Goal: Information Seeking & Learning: Find contact information

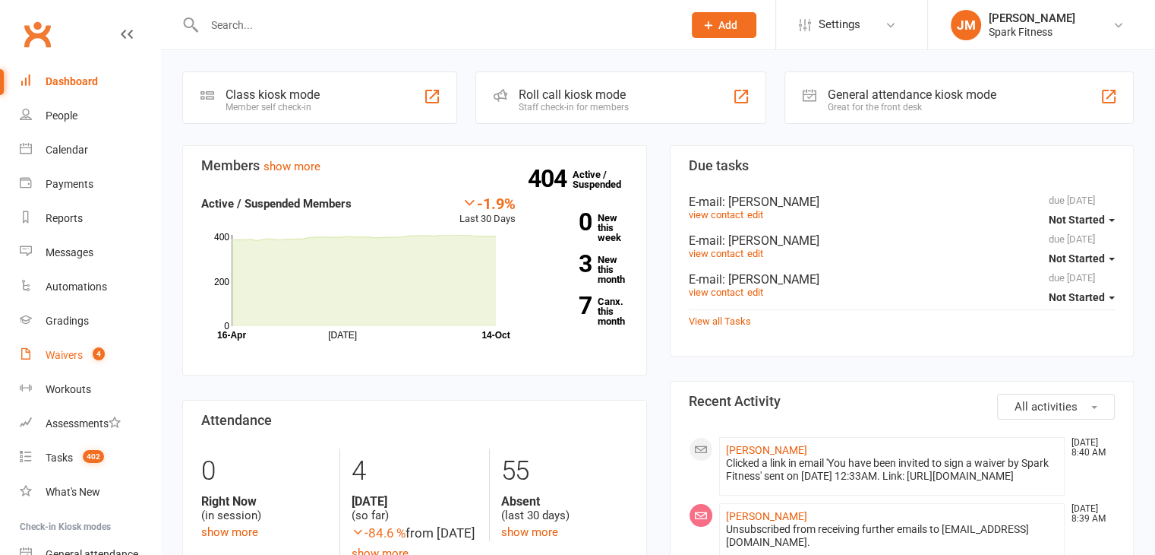
click at [78, 352] on div "Waivers" at bounding box center [64, 355] width 37 height 12
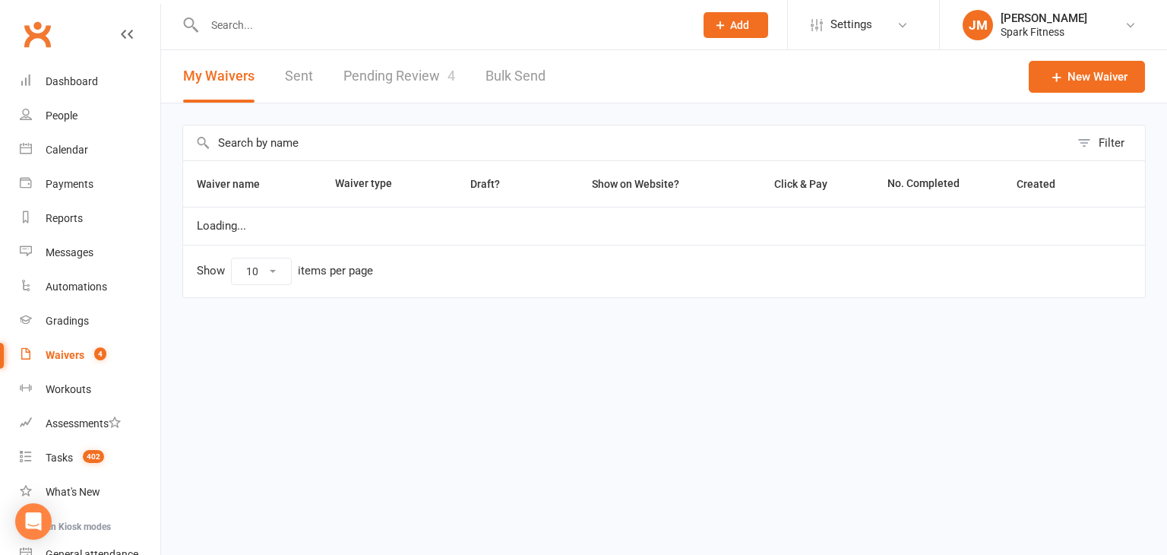
click at [368, 65] on link "Pending Review 4" at bounding box center [399, 76] width 112 height 52
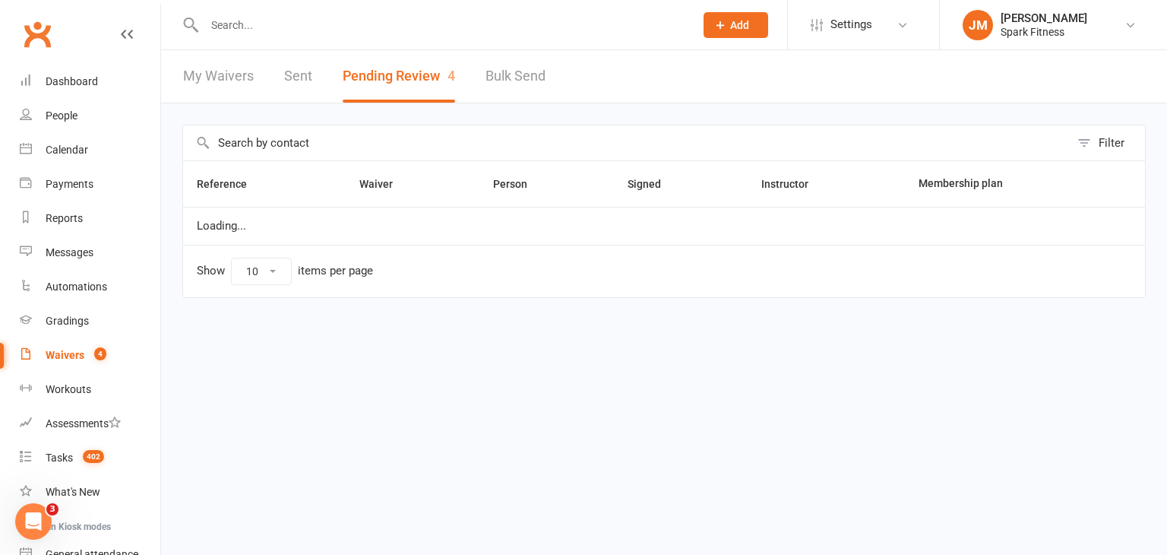
select select "50"
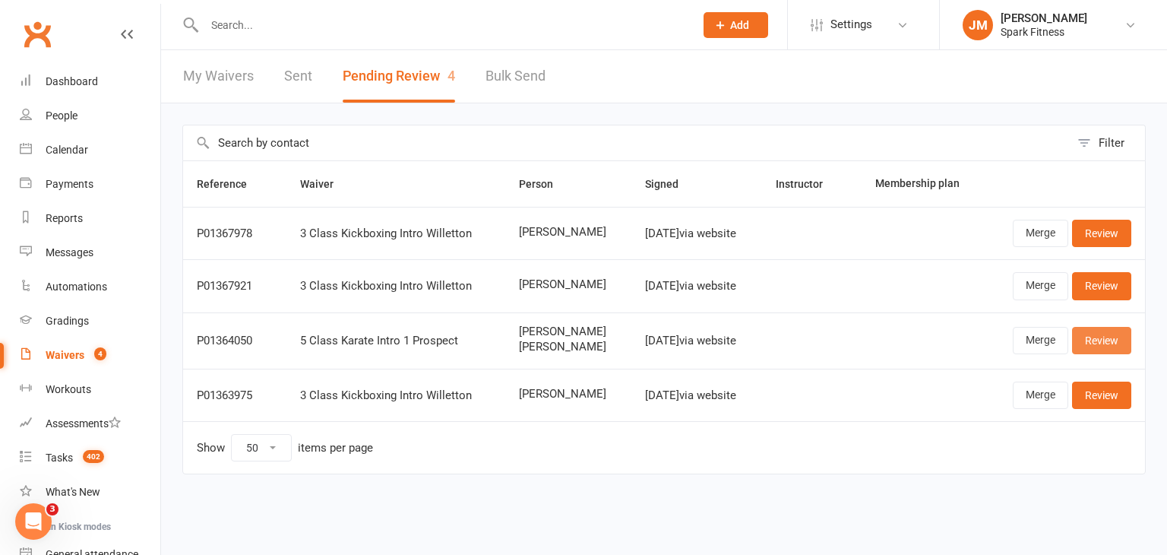
click at [1119, 337] on link "Review" at bounding box center [1101, 340] width 59 height 27
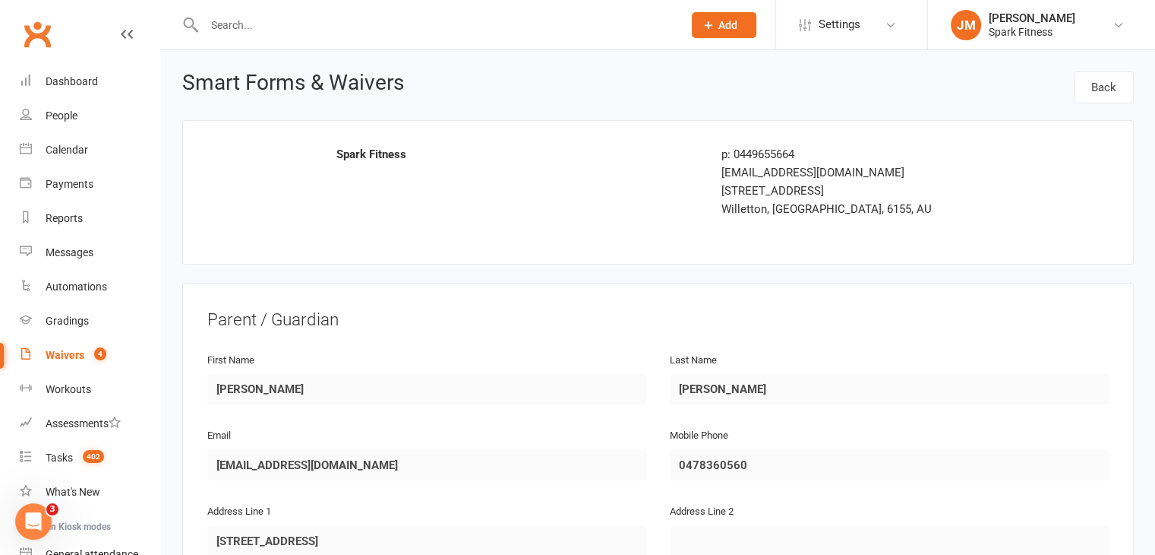
scroll to position [74, 0]
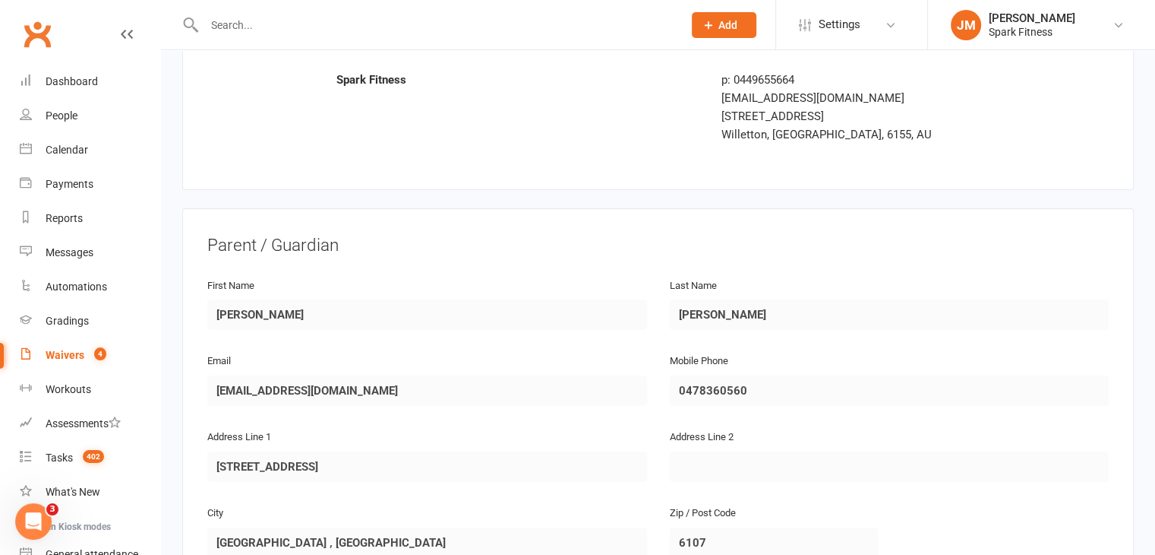
click at [79, 180] on div "Payments" at bounding box center [70, 184] width 48 height 12
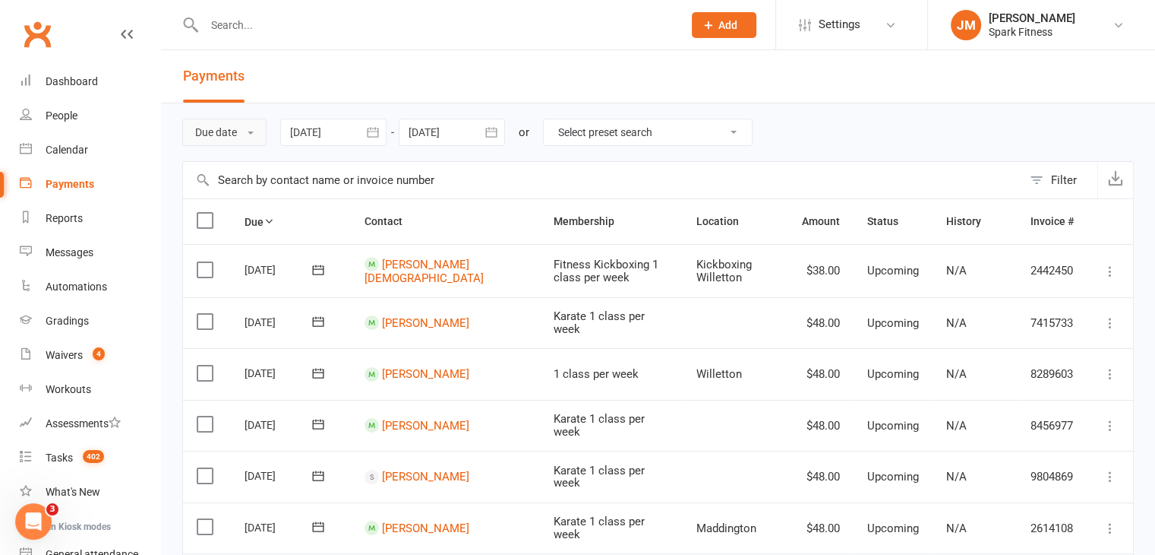
click at [239, 122] on button "Due date" at bounding box center [224, 132] width 84 height 27
click at [255, 232] on link "Date failed" at bounding box center [258, 227] width 150 height 30
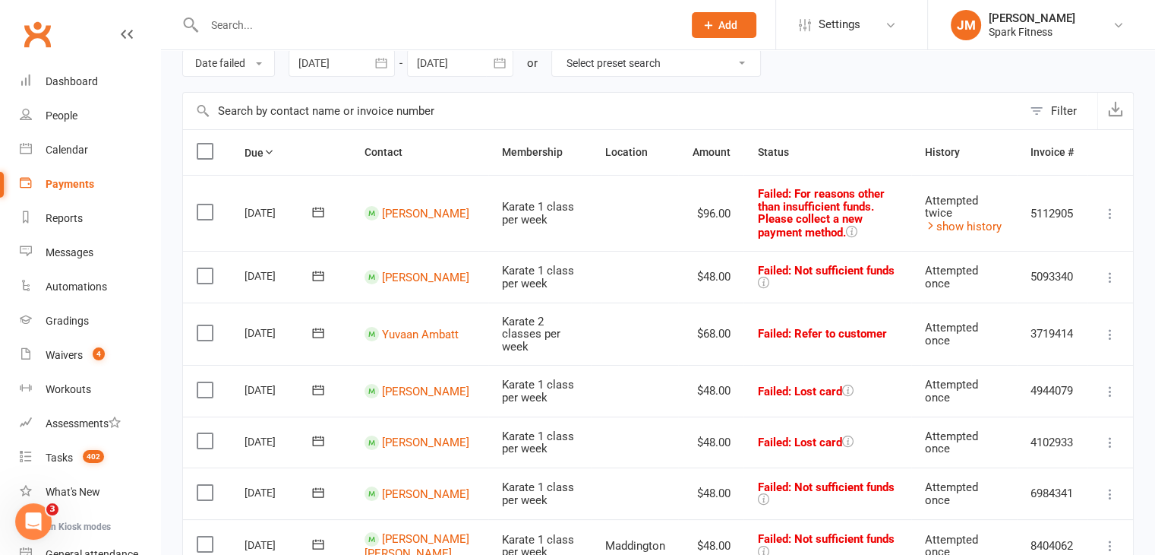
scroll to position [70, 0]
click at [400, 206] on link "[PERSON_NAME]" at bounding box center [425, 213] width 87 height 14
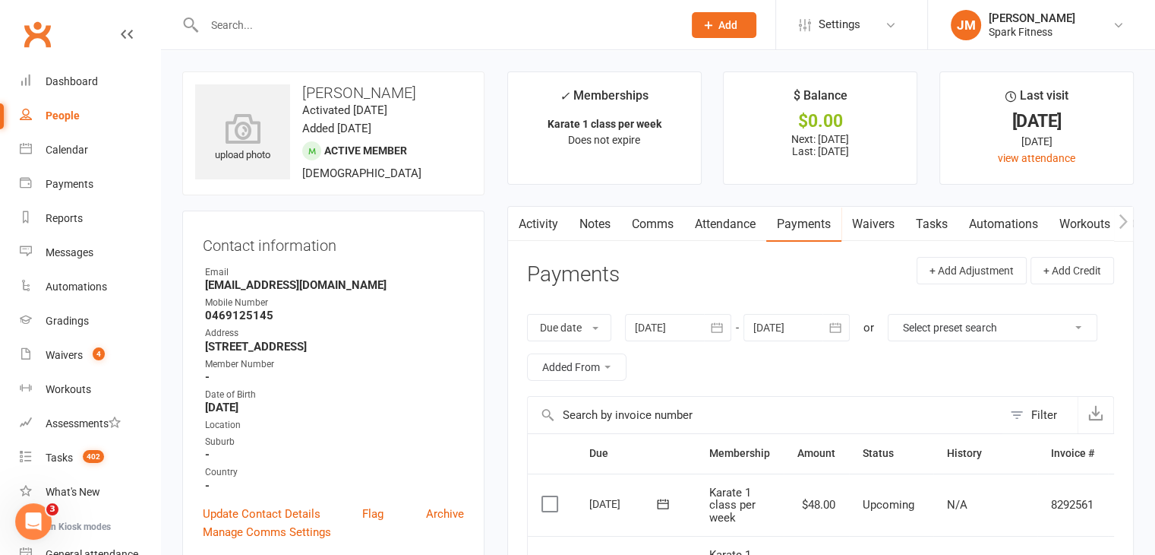
drag, startPoint x: 358, startPoint y: 283, endPoint x: 261, endPoint y: 281, distance: 97.3
click at [285, 281] on strong "[EMAIL_ADDRESS][DOMAIN_NAME]" at bounding box center [334, 285] width 259 height 14
click at [359, 288] on strong "[EMAIL_ADDRESS][DOMAIN_NAME]" at bounding box center [334, 285] width 259 height 14
click at [79, 179] on div "Payments" at bounding box center [70, 184] width 48 height 12
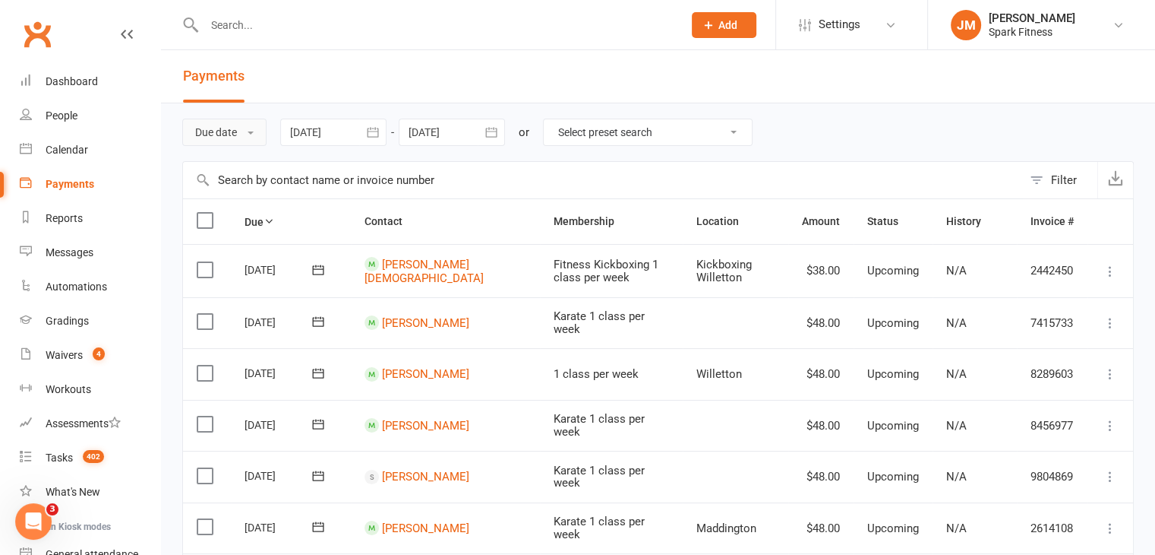
click at [251, 123] on button "Due date" at bounding box center [224, 132] width 84 height 27
click at [252, 226] on link "Date failed" at bounding box center [258, 227] width 150 height 30
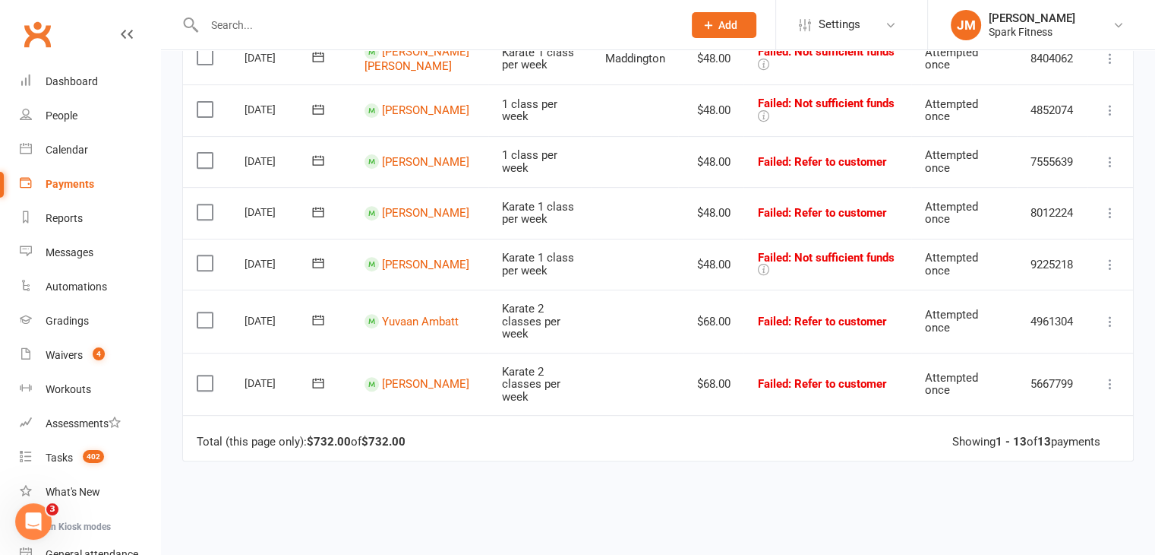
scroll to position [555, 0]
click at [404, 389] on link "[PERSON_NAME]" at bounding box center [425, 385] width 87 height 14
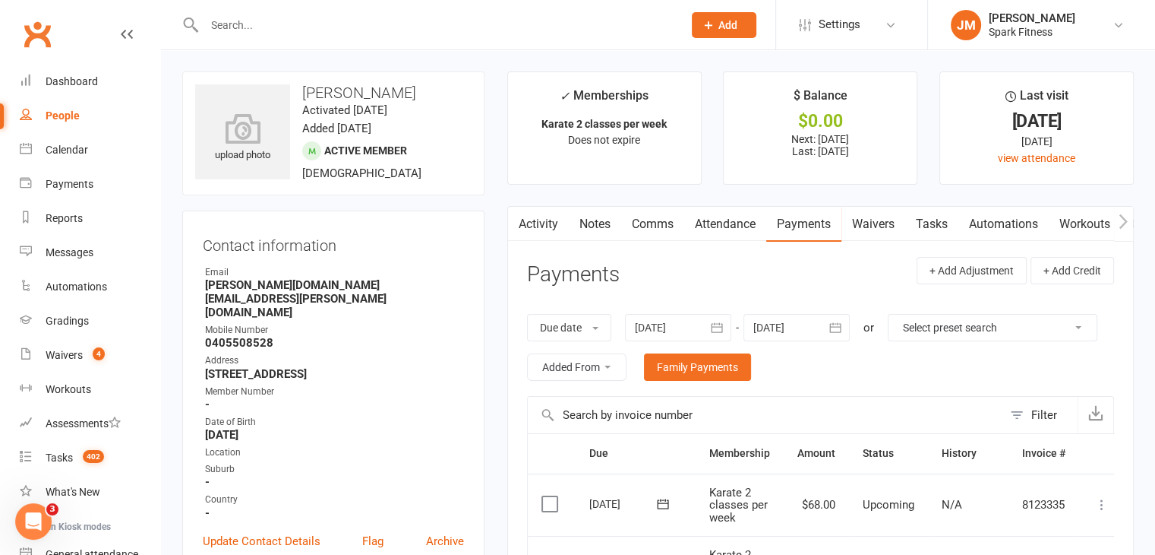
scroll to position [30, 0]
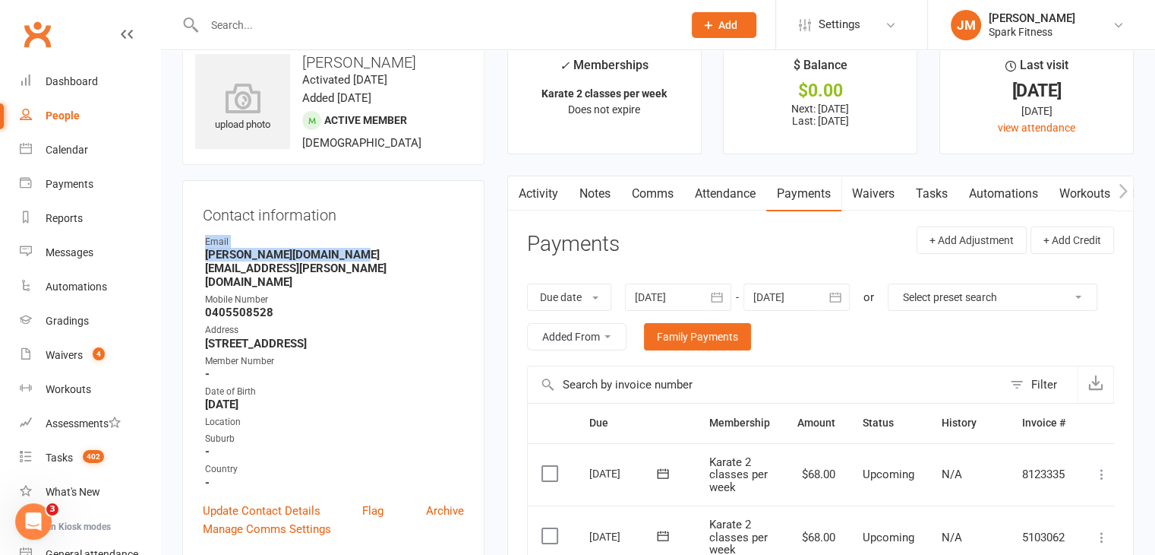
drag, startPoint x: 364, startPoint y: 249, endPoint x: 188, endPoint y: 248, distance: 175.5
click at [188, 248] on div "Contact information Owner Email [PERSON_NAME][DOMAIN_NAME][EMAIL_ADDRESS][PERSO…" at bounding box center [333, 369] width 302 height 378
drag, startPoint x: 359, startPoint y: 248, endPoint x: 203, endPoint y: 253, distance: 156.6
click at [203, 253] on li "Email [PERSON_NAME][DOMAIN_NAME][EMAIL_ADDRESS][PERSON_NAME][DOMAIN_NAME]" at bounding box center [333, 262] width 261 height 54
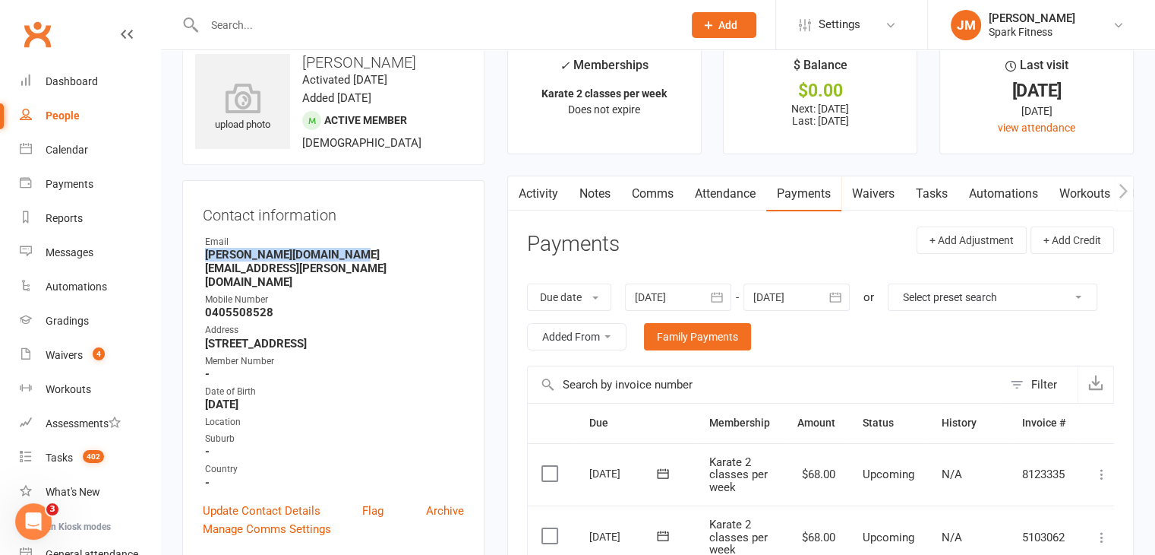
copy strong "[PERSON_NAME][DOMAIN_NAME][EMAIL_ADDRESS][PERSON_NAME][DOMAIN_NAME]"
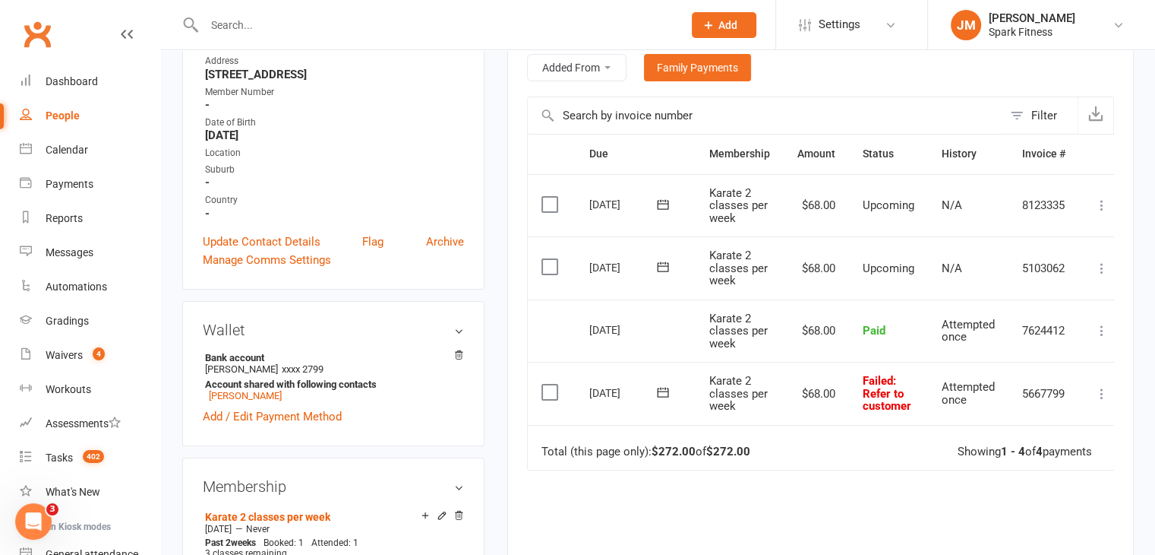
scroll to position [300, 0]
click at [665, 390] on icon at bounding box center [663, 391] width 15 height 15
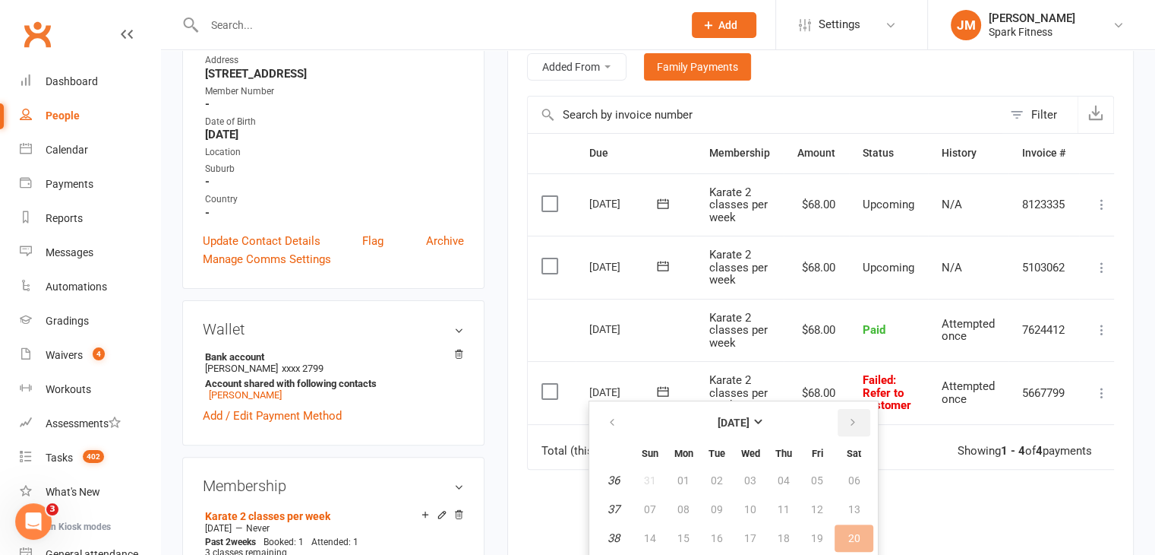
click at [840, 423] on button "button" at bounding box center [854, 422] width 33 height 27
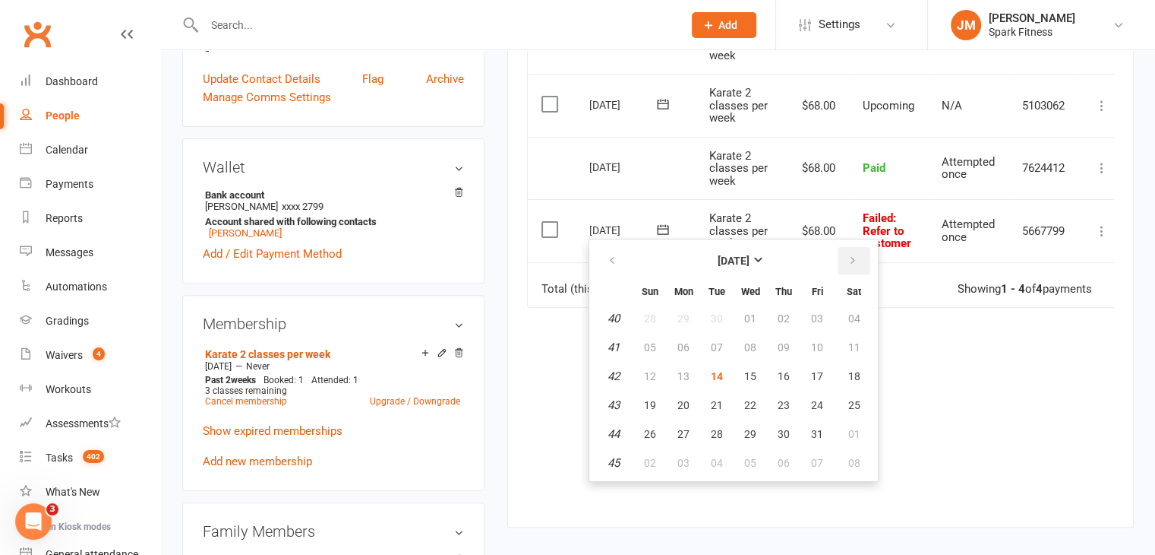
scroll to position [479, 0]
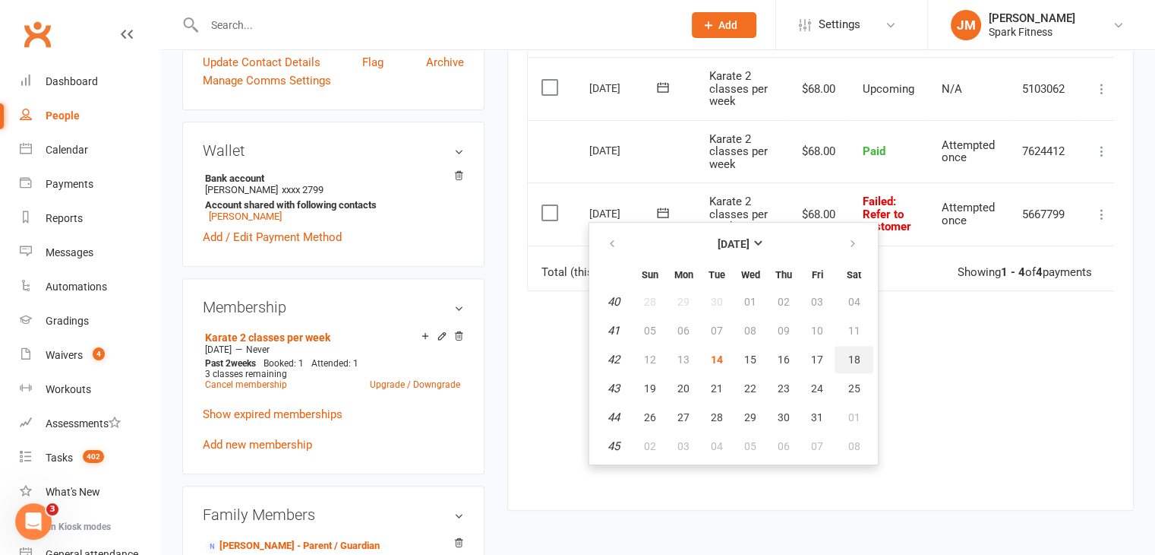
click at [854, 353] on span "18" at bounding box center [855, 359] width 12 height 12
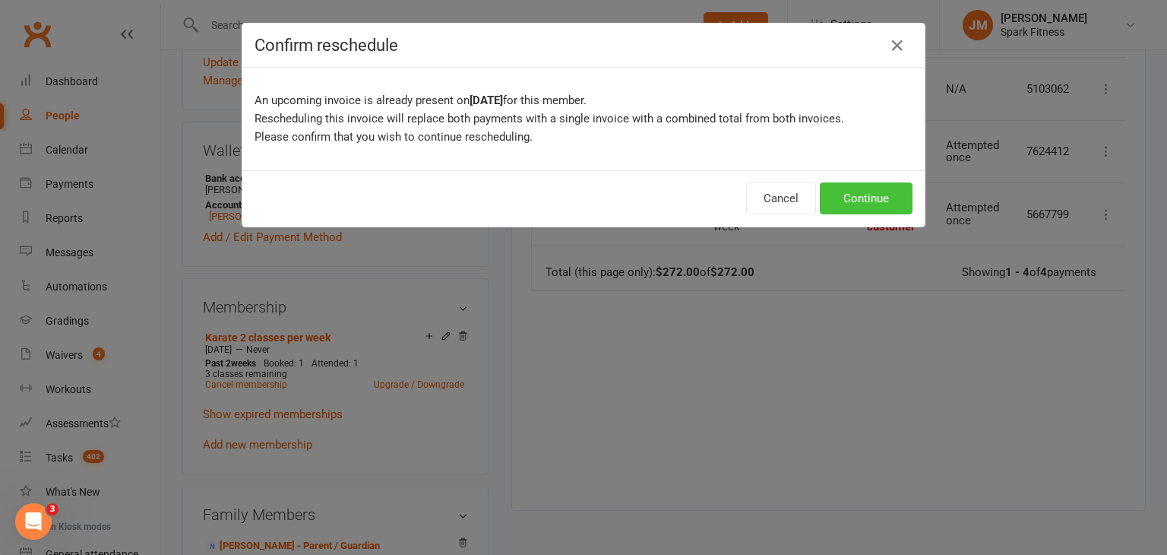
click at [863, 203] on button "Continue" at bounding box center [866, 198] width 93 height 32
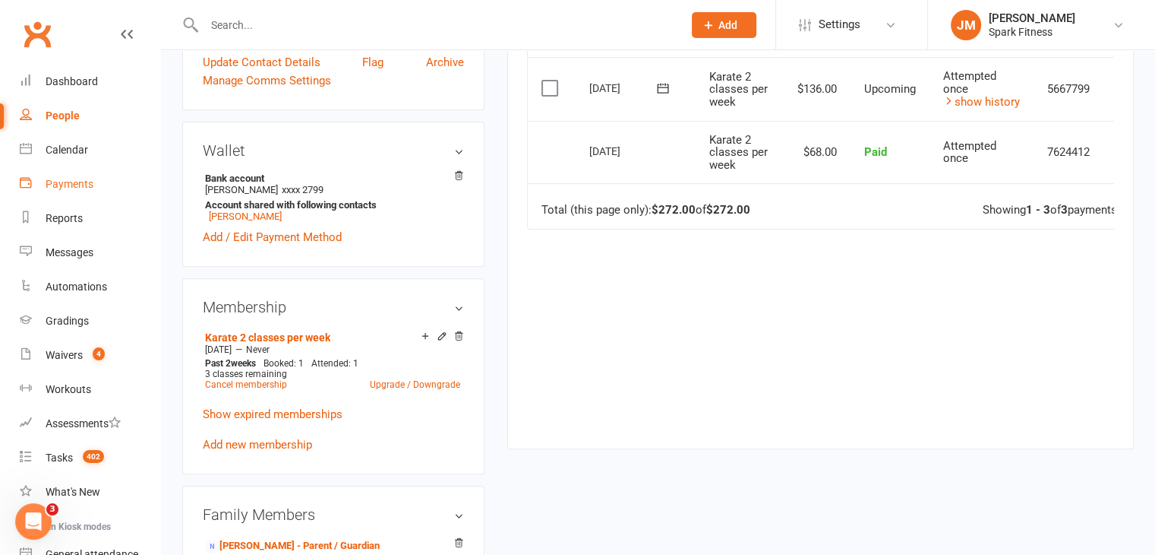
click at [67, 178] on div "Payments" at bounding box center [70, 184] width 48 height 12
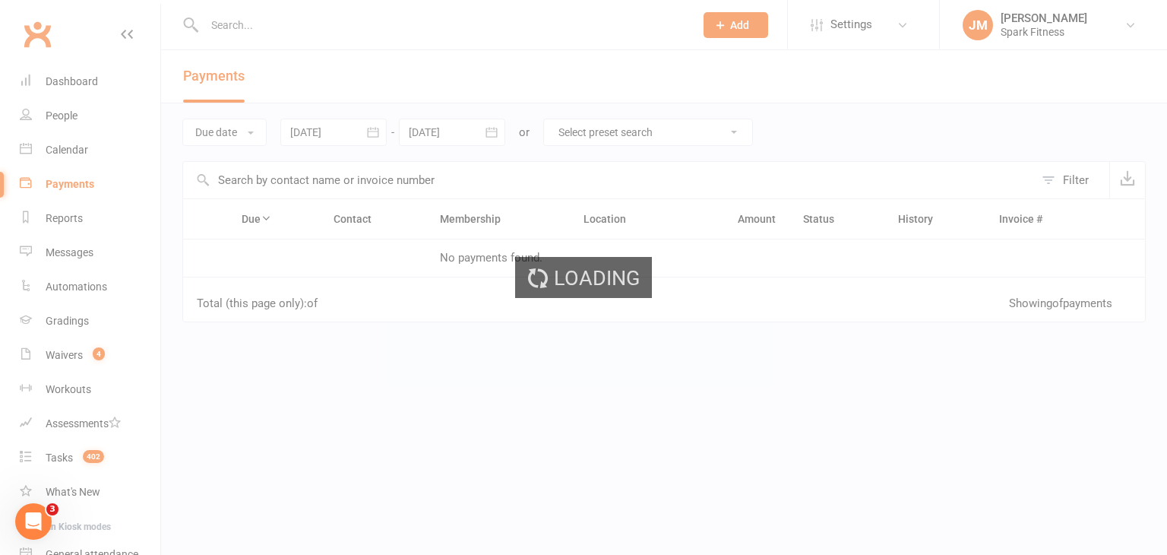
click at [247, 131] on div "Loading" at bounding box center [583, 277] width 1167 height 555
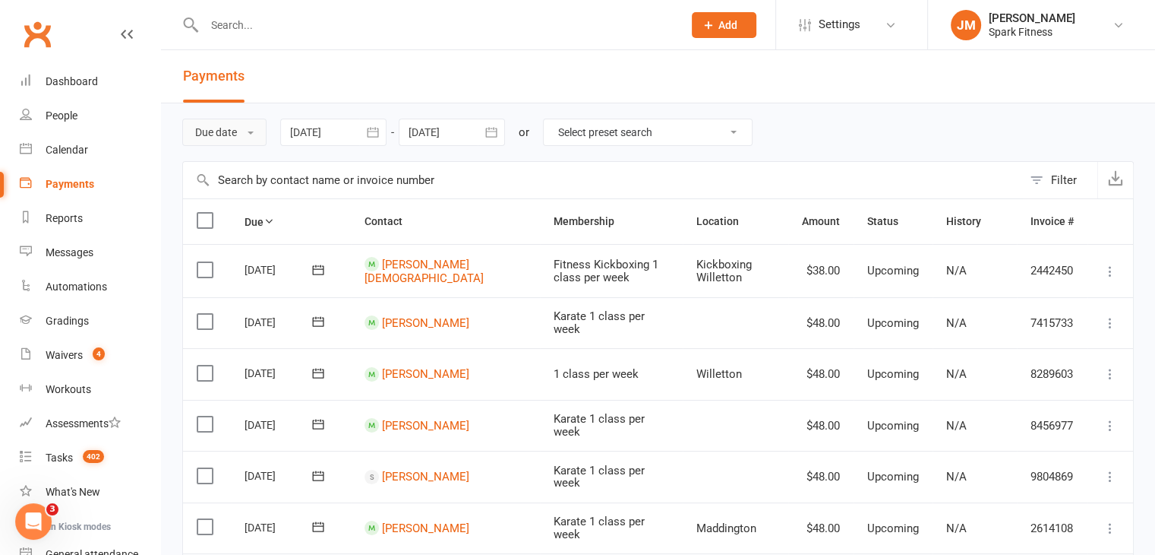
click at [261, 135] on button "Due date" at bounding box center [224, 132] width 84 height 27
click at [260, 222] on link "Date failed" at bounding box center [258, 227] width 150 height 30
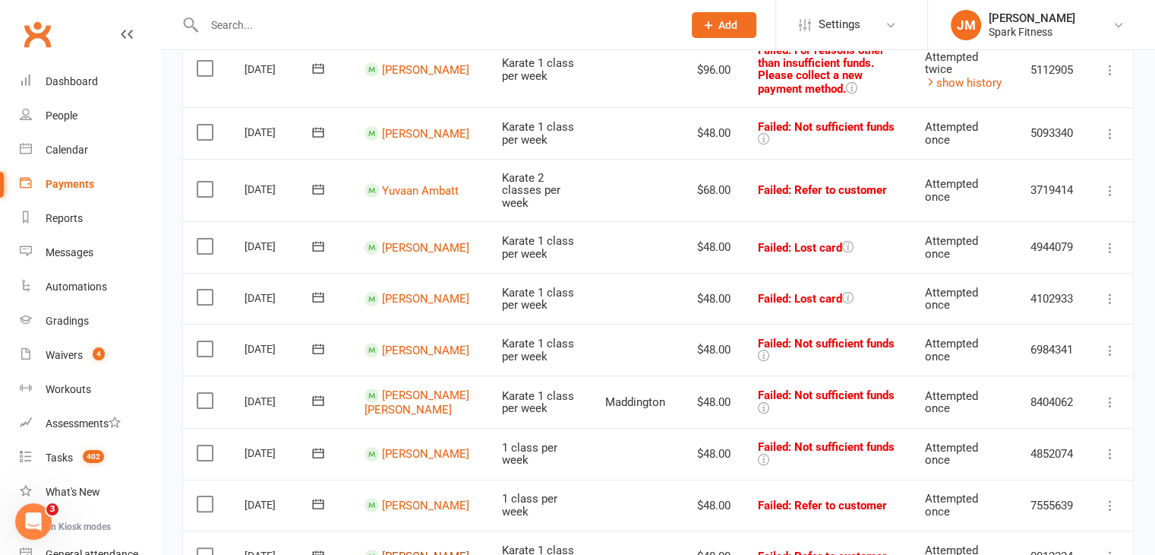
scroll to position [213, 0]
click at [398, 292] on link "[PERSON_NAME]" at bounding box center [425, 299] width 87 height 14
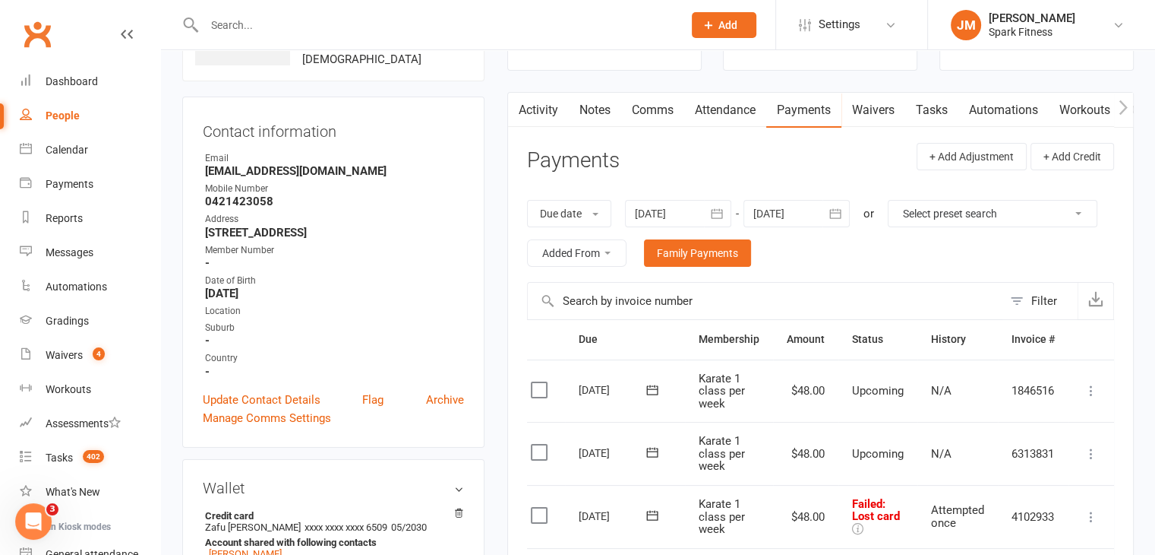
scroll to position [113, 0]
drag, startPoint x: 334, startPoint y: 163, endPoint x: 185, endPoint y: 163, distance: 148.9
click at [185, 163] on div "Contact information Owner Email [EMAIL_ADDRESS][DOMAIN_NAME] Mobile Number [PHO…" at bounding box center [333, 272] width 302 height 351
click at [411, 183] on div "Mobile Number" at bounding box center [334, 189] width 259 height 14
drag, startPoint x: 338, startPoint y: 171, endPoint x: 201, endPoint y: 170, distance: 137.5
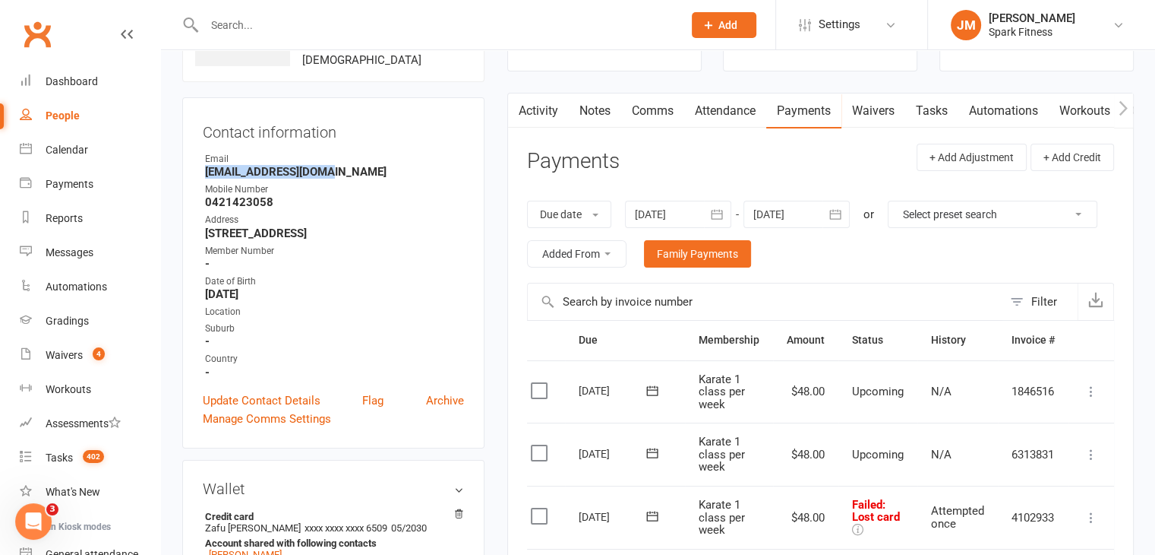
click at [201, 170] on div "Contact information Owner Email [EMAIL_ADDRESS][DOMAIN_NAME] Mobile Number [PHO…" at bounding box center [333, 272] width 302 height 351
copy strong "[EMAIL_ADDRESS][DOMAIN_NAME]"
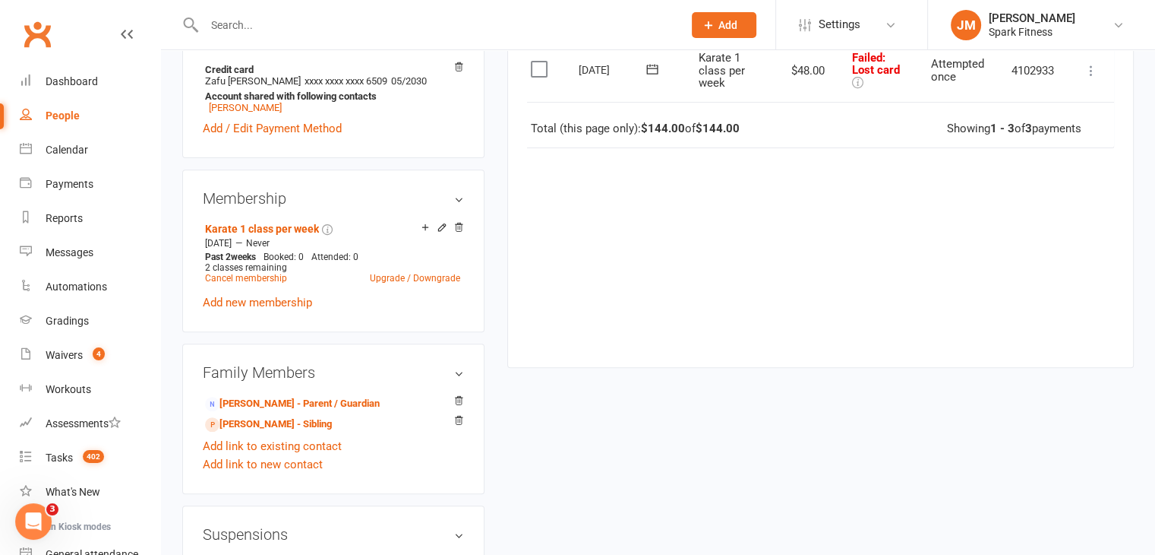
scroll to position [566, 0]
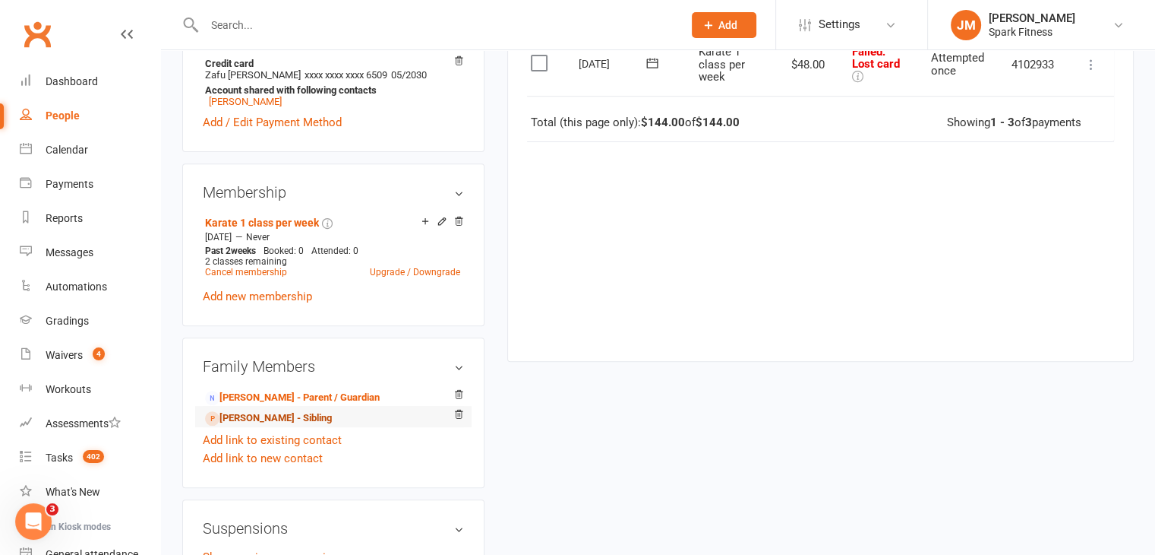
click at [253, 418] on link "[PERSON_NAME] - Sibling" at bounding box center [268, 418] width 127 height 16
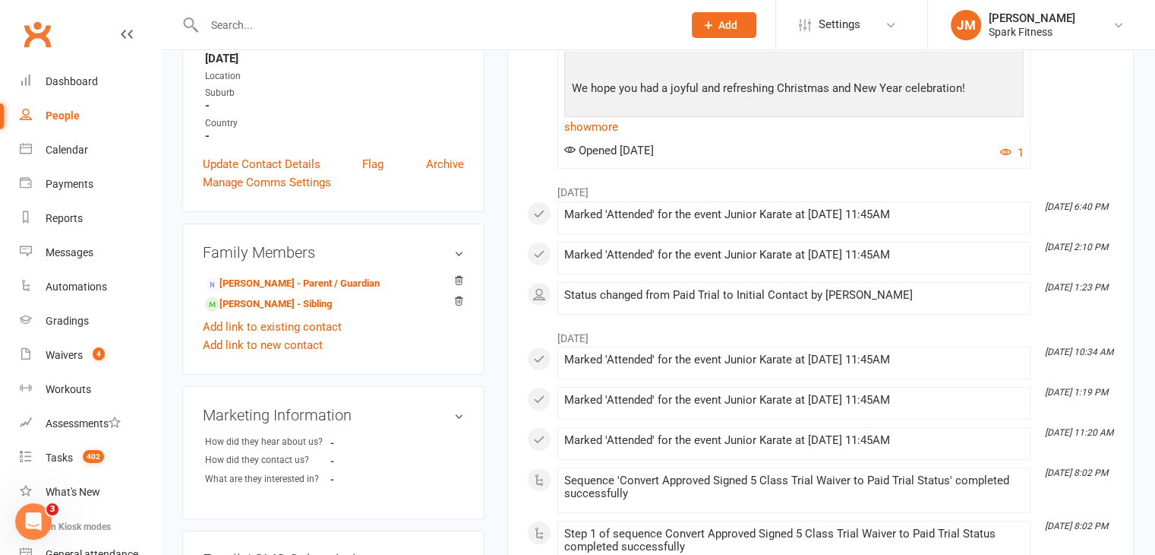
scroll to position [315, 0]
click at [264, 302] on link "[PERSON_NAME] - Sibling" at bounding box center [268, 304] width 127 height 16
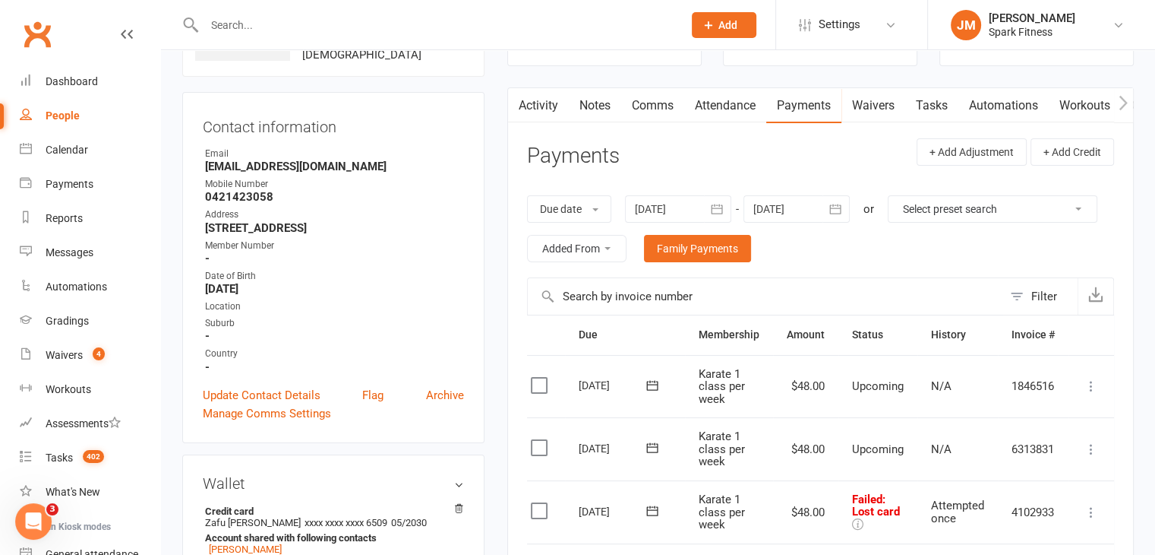
scroll to position [119, 0]
click at [678, 213] on div at bounding box center [678, 208] width 106 height 27
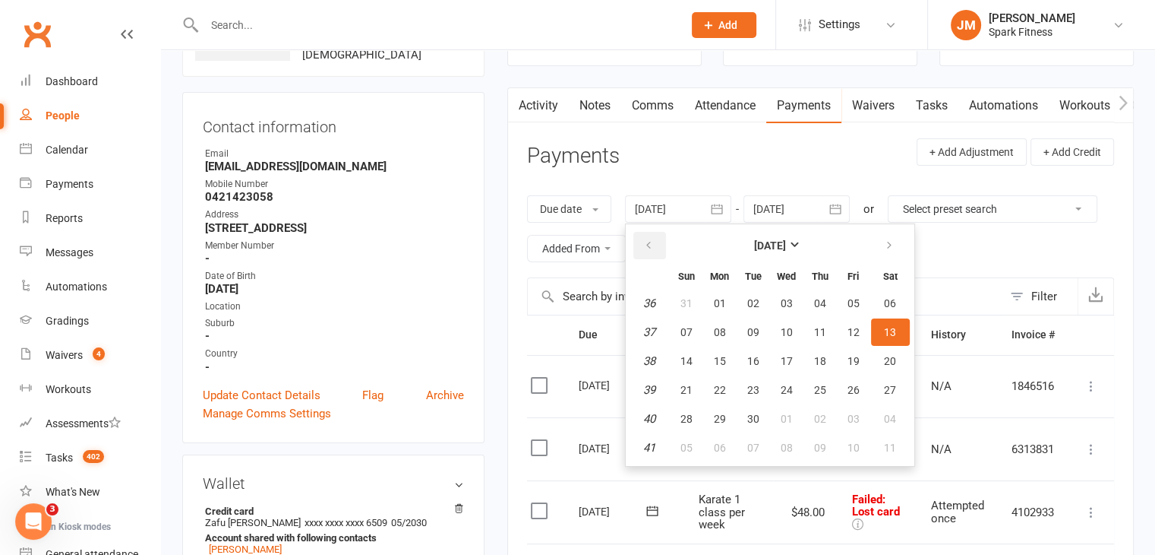
click at [643, 239] on button "button" at bounding box center [650, 245] width 33 height 27
click at [848, 305] on span "01" at bounding box center [854, 303] width 12 height 12
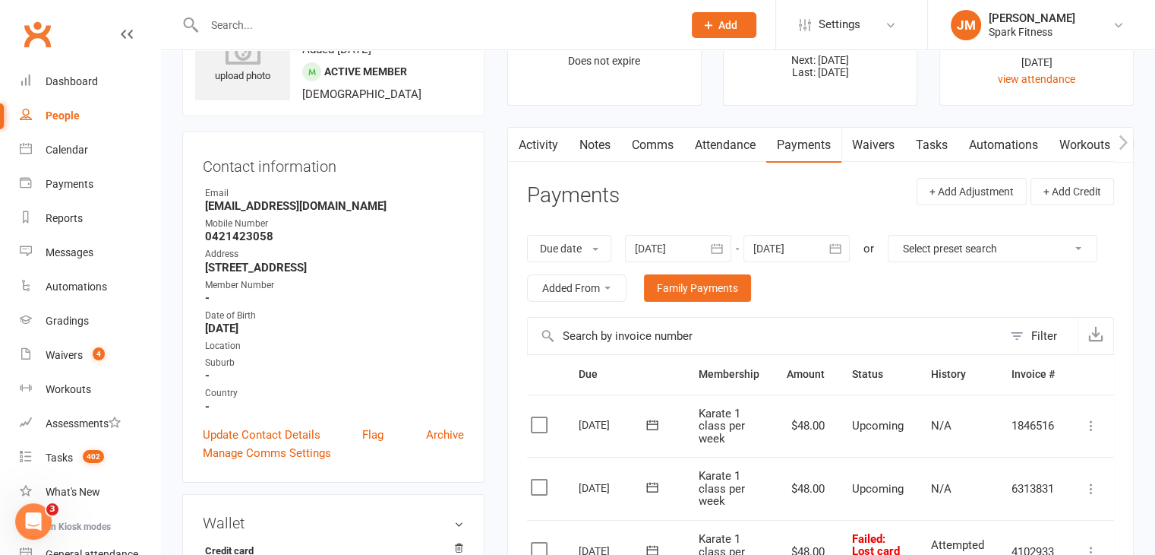
scroll to position [70, 0]
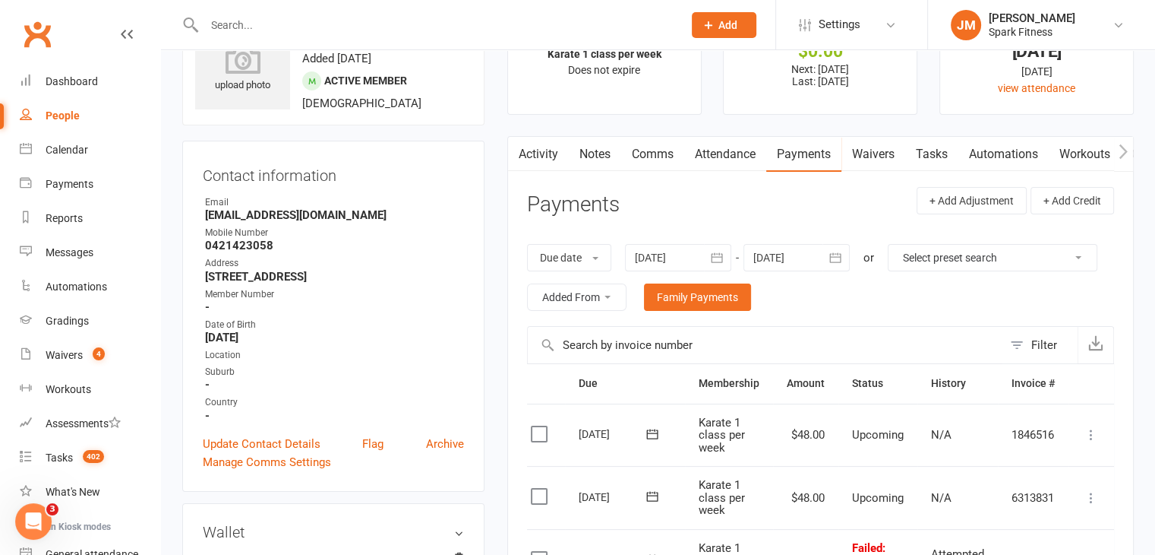
click at [672, 248] on div at bounding box center [678, 257] width 106 height 27
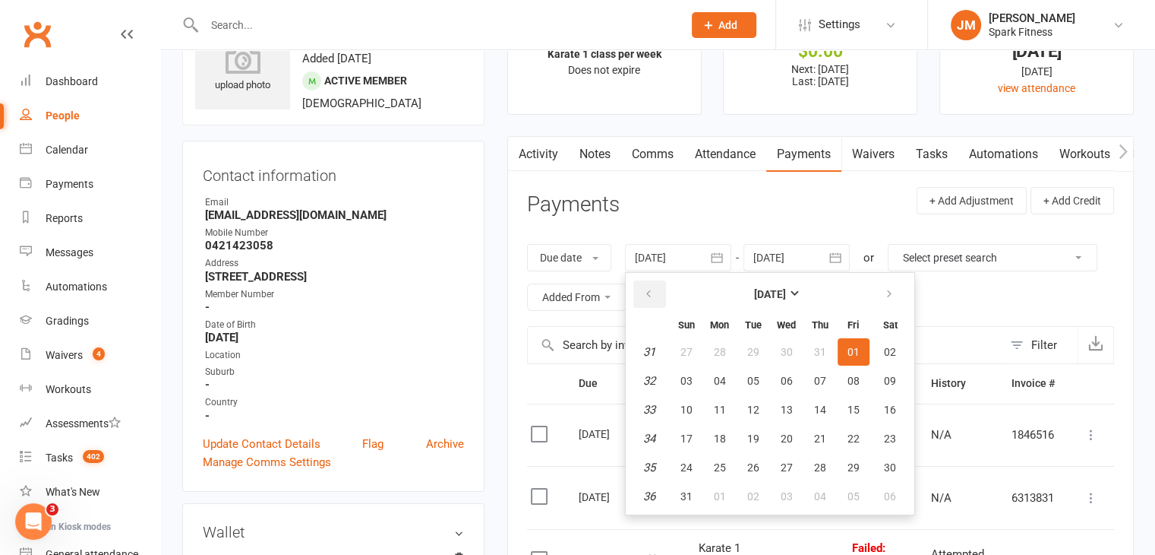
click at [643, 298] on button "button" at bounding box center [650, 293] width 33 height 27
click at [753, 353] on span "01" at bounding box center [754, 352] width 12 height 12
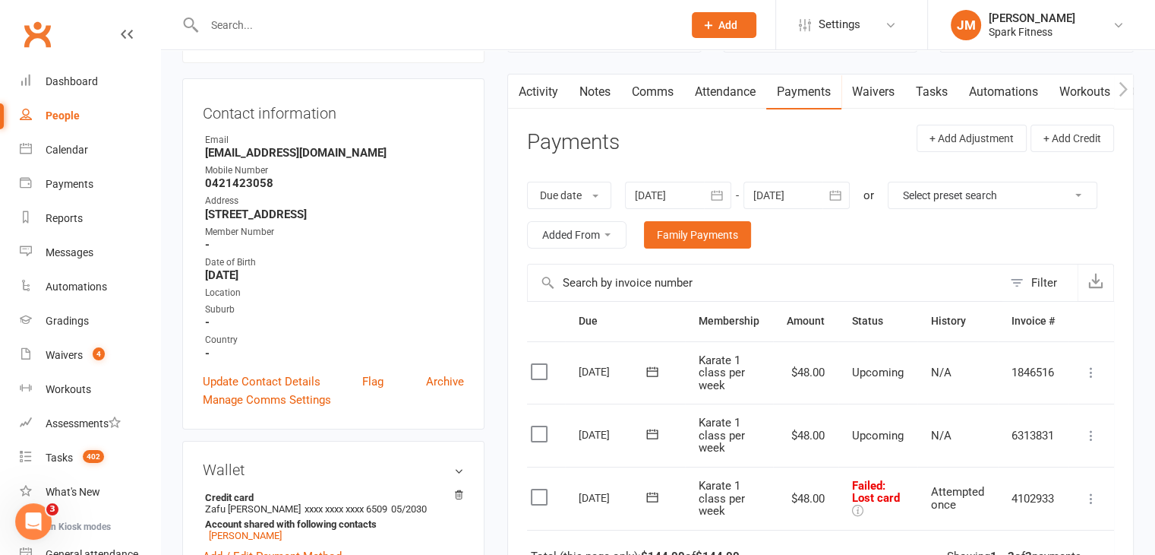
scroll to position [115, 0]
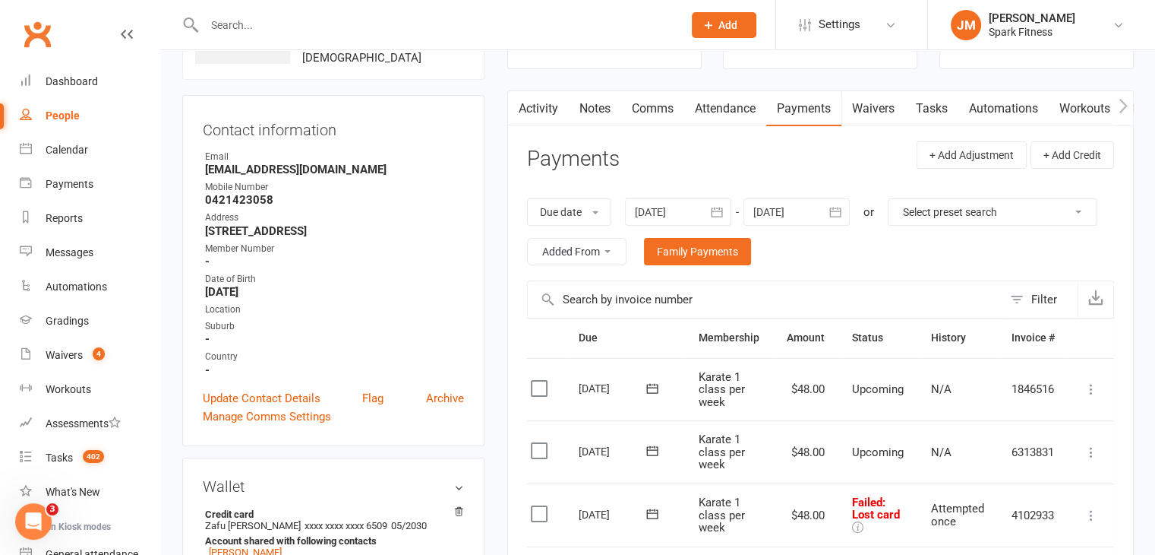
click at [670, 204] on div at bounding box center [678, 211] width 106 height 27
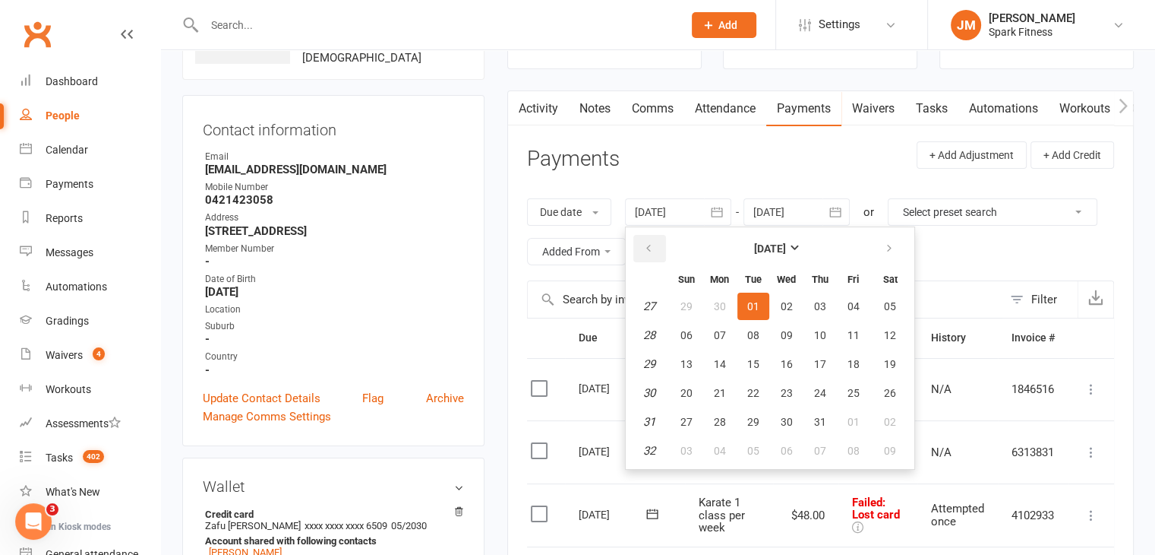
click at [644, 244] on button "button" at bounding box center [650, 248] width 33 height 27
click at [804, 302] on button "01" at bounding box center [820, 305] width 32 height 27
type input "[DATE]"
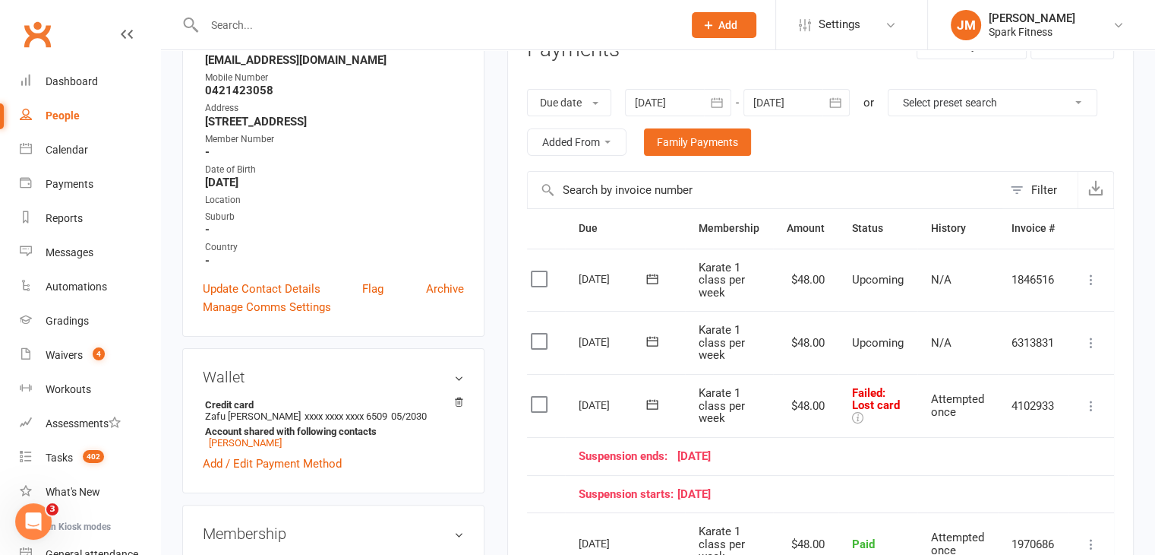
scroll to position [185, 0]
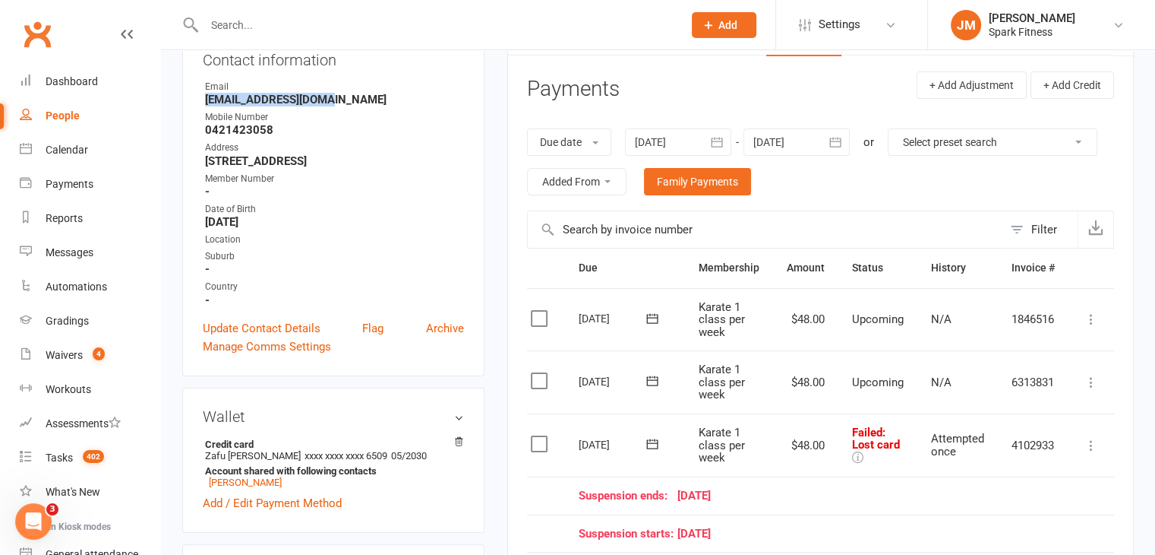
drag, startPoint x: 340, startPoint y: 101, endPoint x: 204, endPoint y: 95, distance: 136.1
click at [204, 95] on li "Email [EMAIL_ADDRESS][DOMAIN_NAME]" at bounding box center [333, 93] width 261 height 27
copy strong "[EMAIL_ADDRESS][DOMAIN_NAME]"
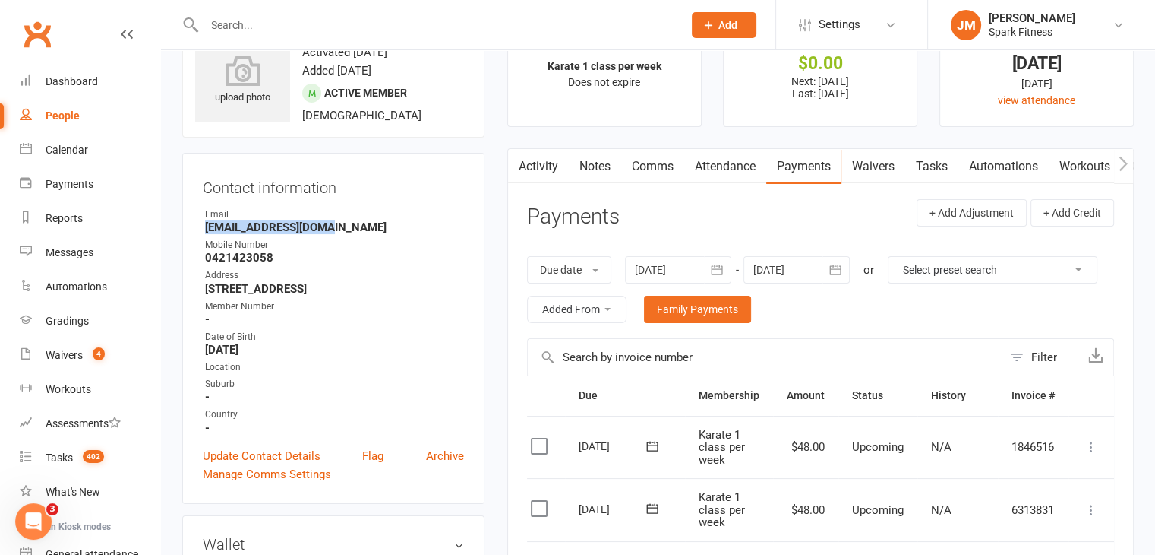
scroll to position [2, 0]
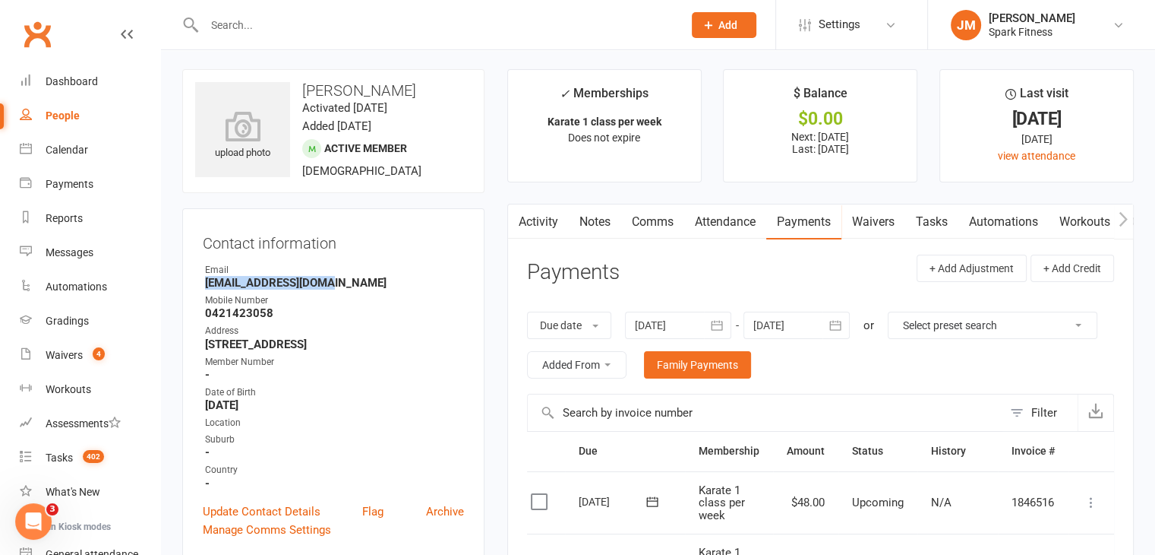
click at [719, 216] on link "Attendance" at bounding box center [725, 221] width 82 height 35
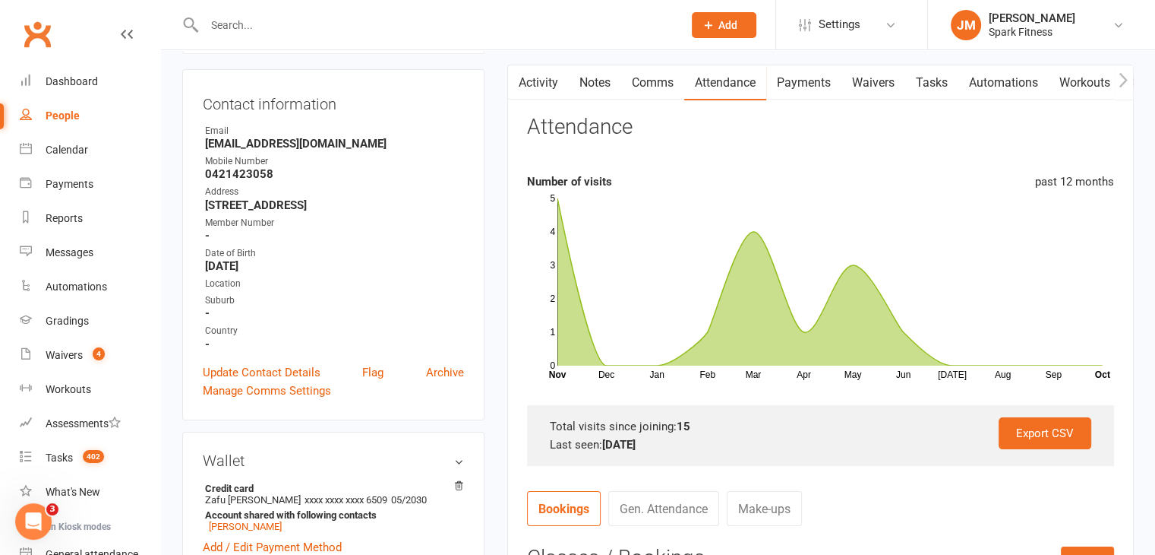
scroll to position [139, 0]
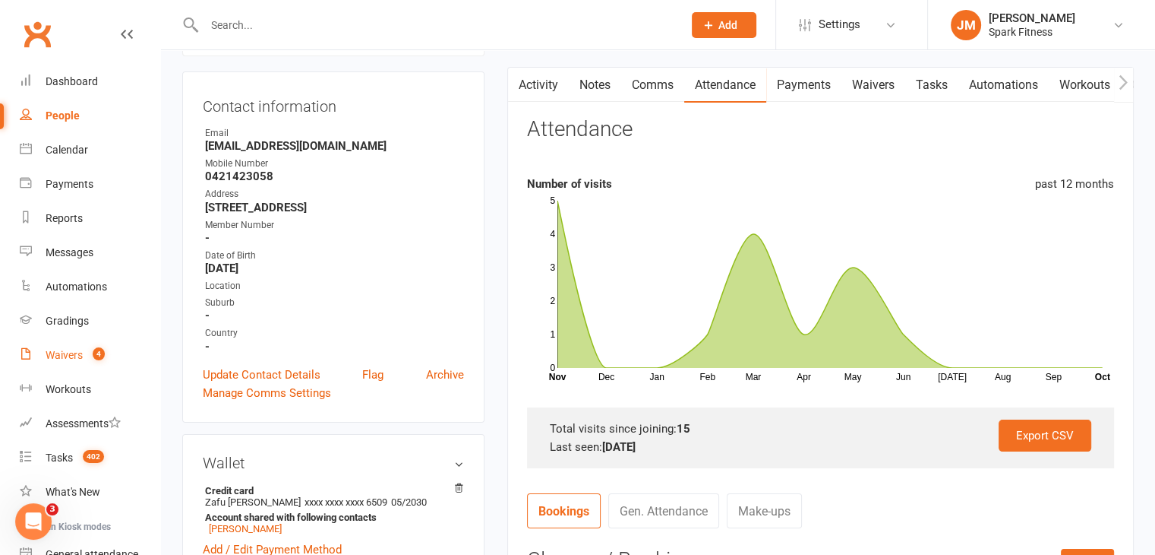
click at [74, 350] on div "Waivers" at bounding box center [64, 355] width 37 height 12
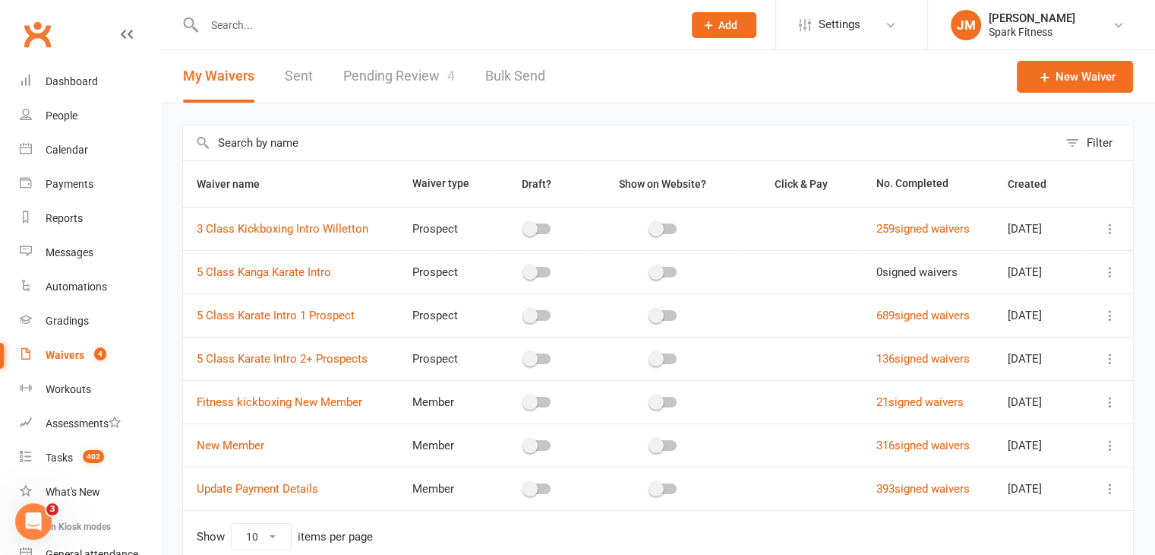
click at [395, 80] on link "Pending Review 4" at bounding box center [399, 76] width 112 height 52
select select "50"
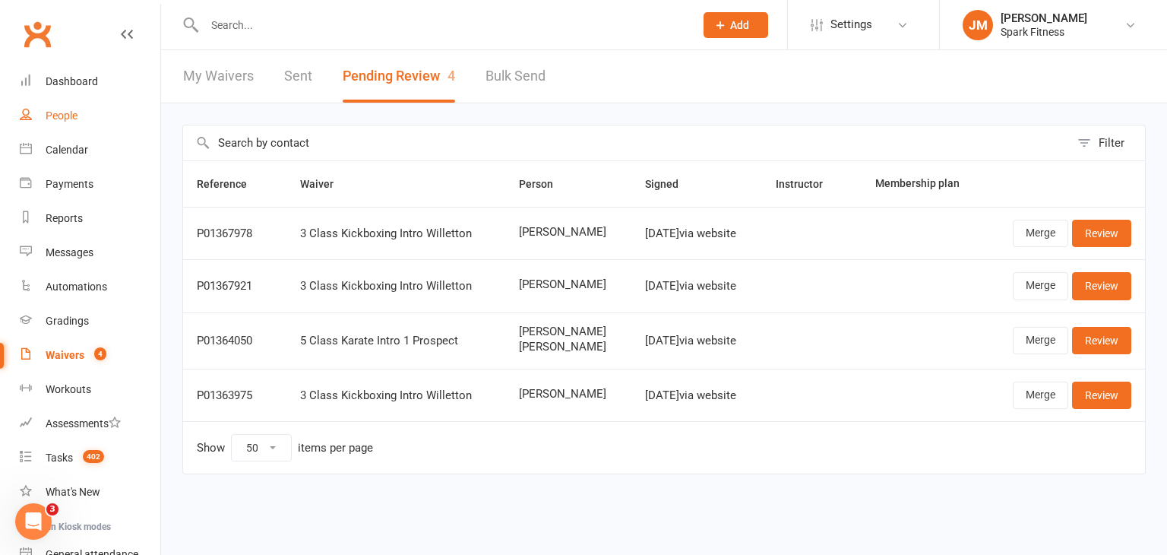
click at [73, 115] on div "People" at bounding box center [62, 115] width 32 height 12
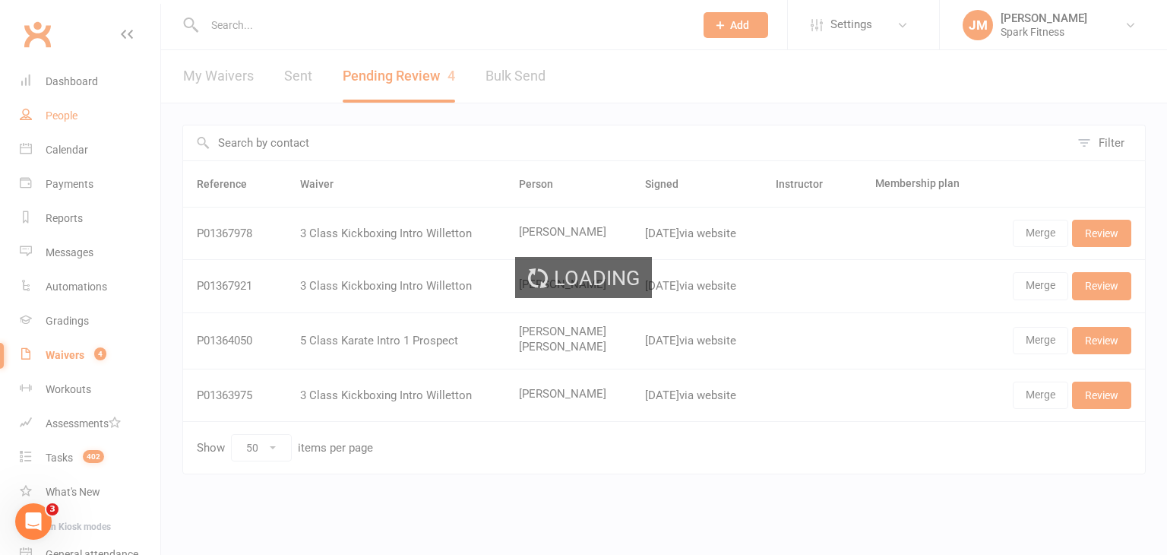
select select "100"
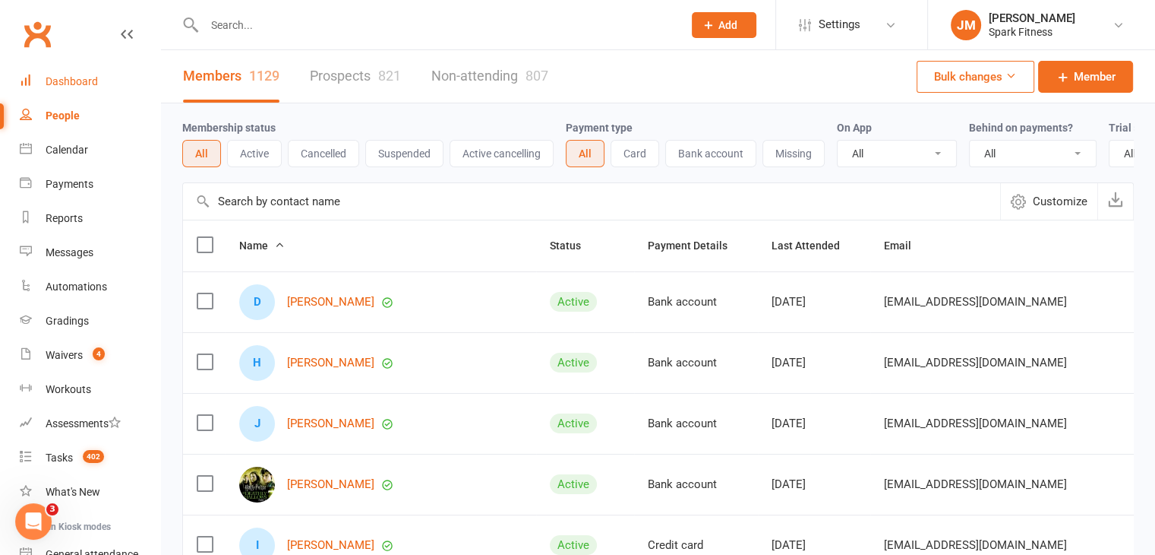
click at [78, 78] on div "Dashboard" at bounding box center [72, 81] width 52 height 12
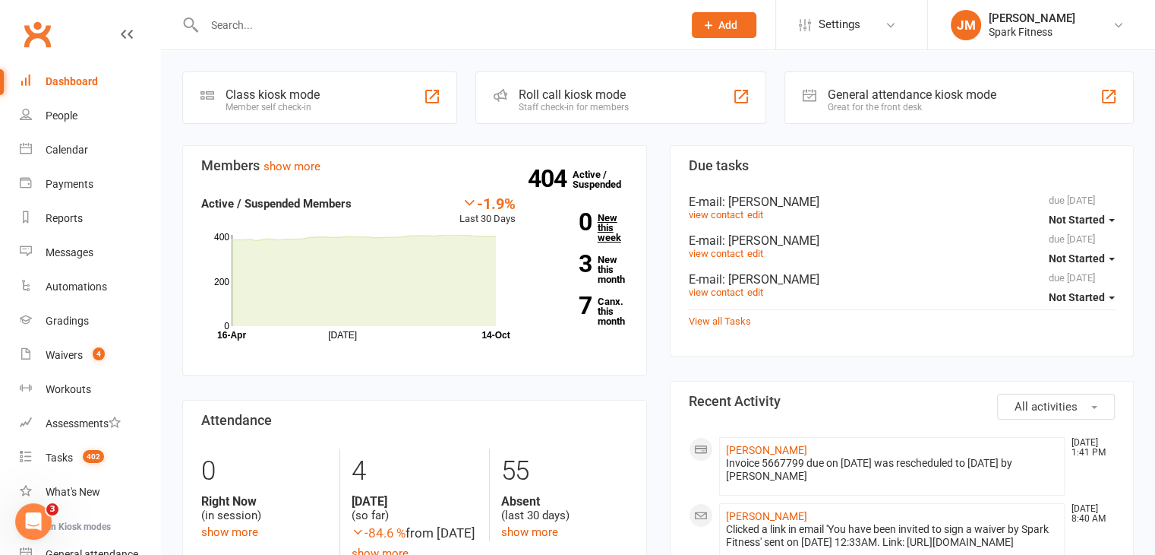
click at [608, 217] on link "0 New this week" at bounding box center [584, 228] width 90 height 30
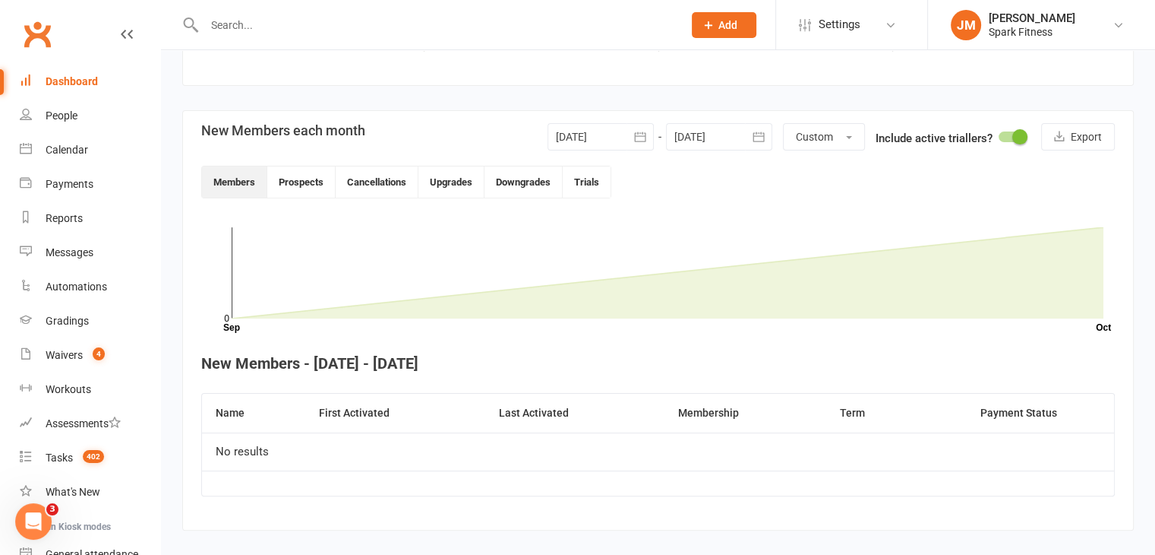
scroll to position [325, 0]
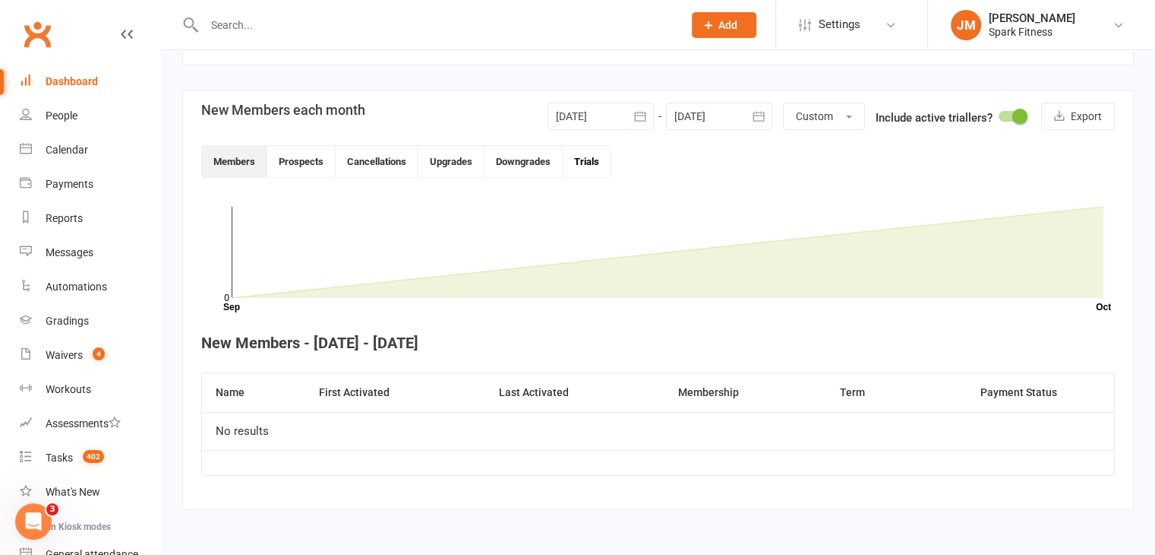
click at [590, 162] on button "Trials" at bounding box center [587, 161] width 48 height 31
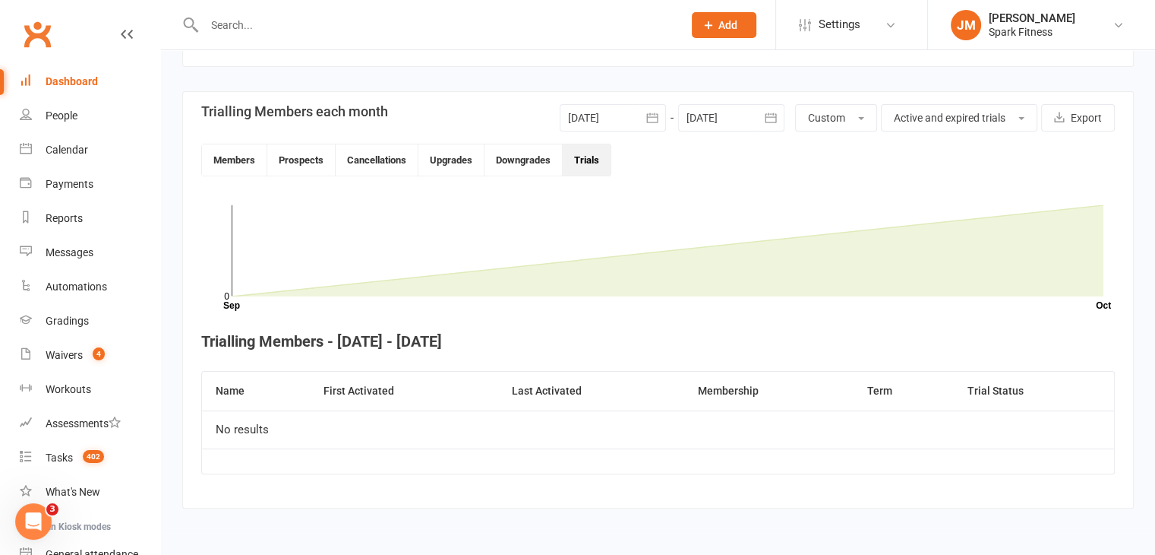
scroll to position [322, 0]
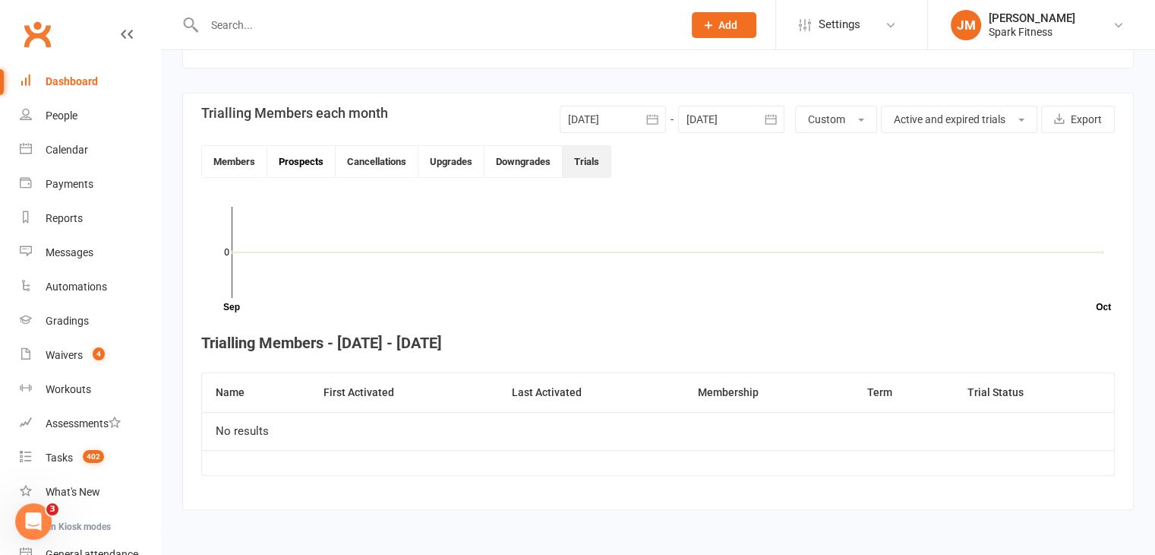
click at [310, 157] on button "Prospects" at bounding box center [301, 161] width 68 height 31
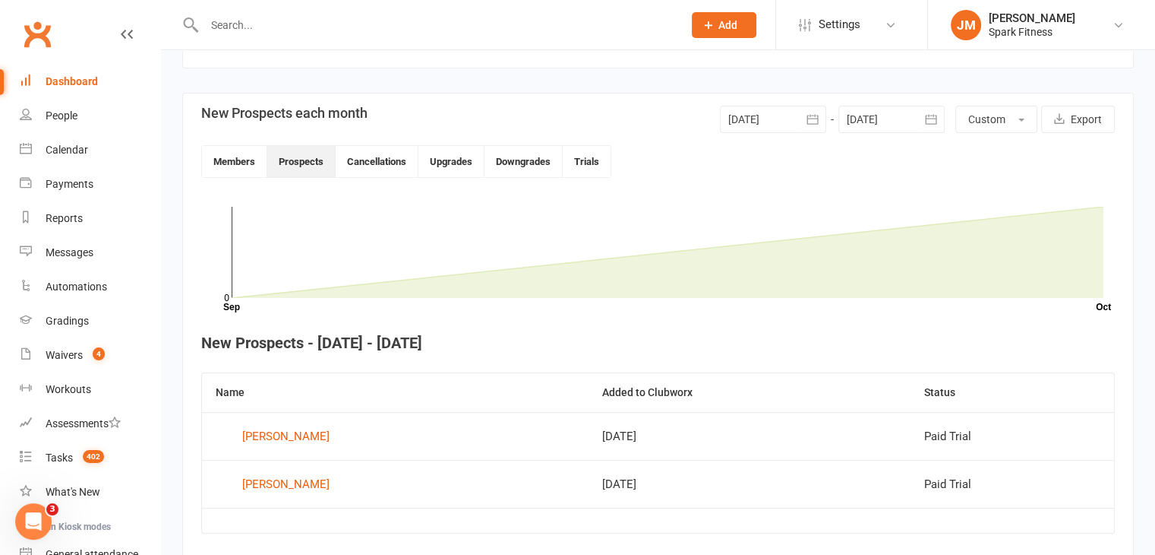
click at [776, 122] on div at bounding box center [773, 119] width 106 height 27
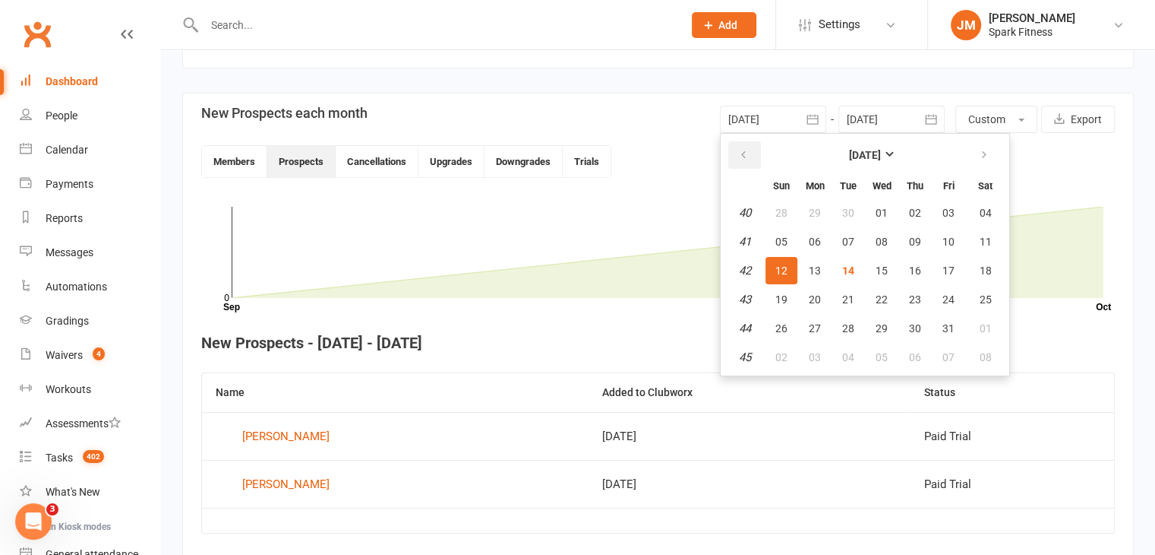
click at [744, 153] on icon "button" at bounding box center [743, 155] width 11 height 12
click at [751, 156] on button "button" at bounding box center [745, 154] width 33 height 27
click at [943, 217] on button "01" at bounding box center [949, 212] width 32 height 27
type input "[DATE]"
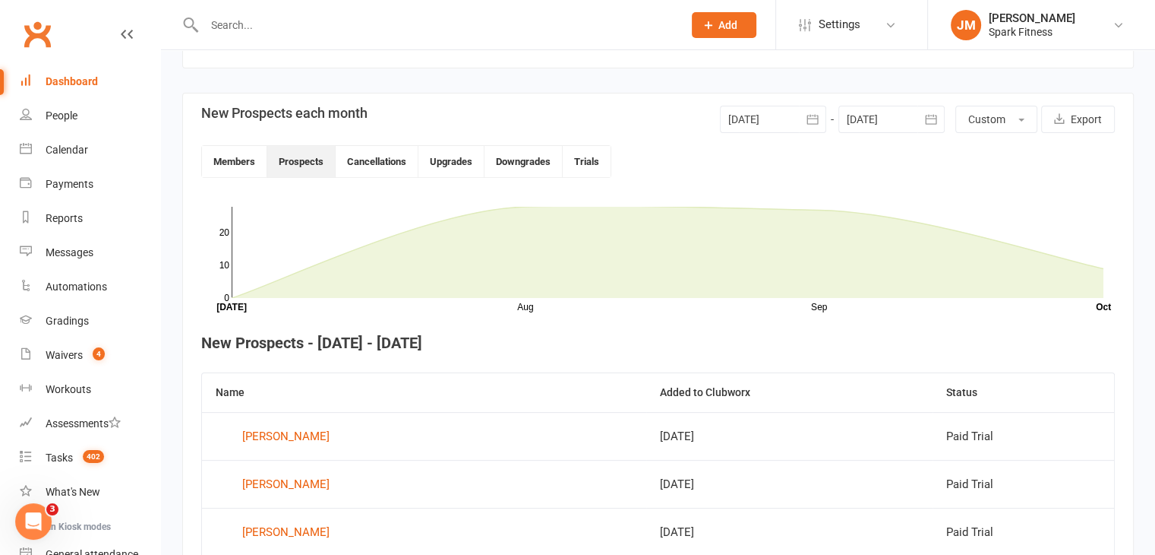
click at [872, 113] on div at bounding box center [892, 119] width 106 height 27
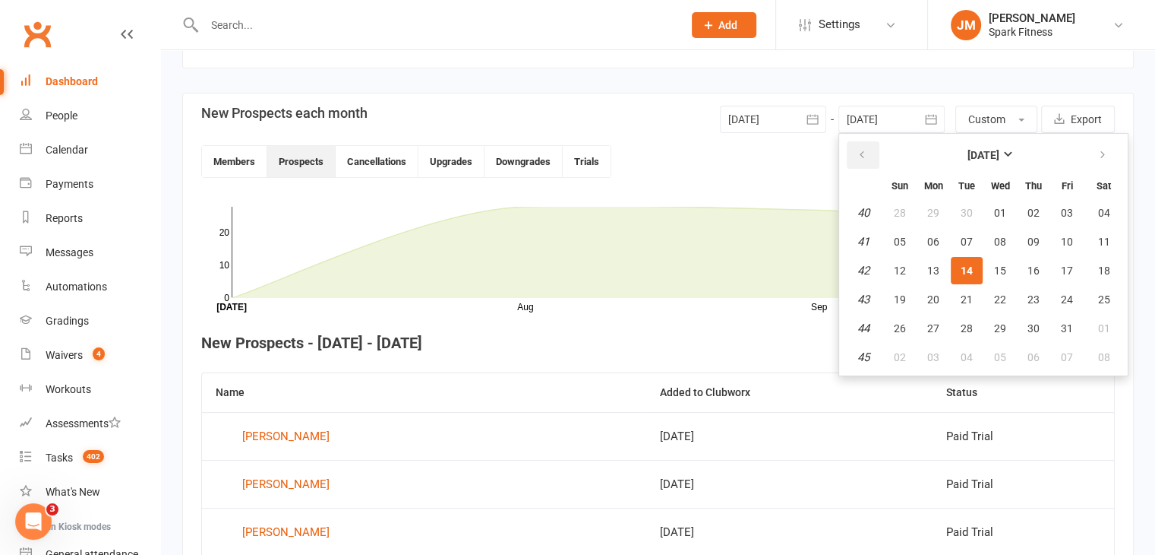
click at [866, 151] on icon "button" at bounding box center [862, 155] width 11 height 12
click at [961, 323] on span "30" at bounding box center [967, 328] width 12 height 12
type input "[DATE]"
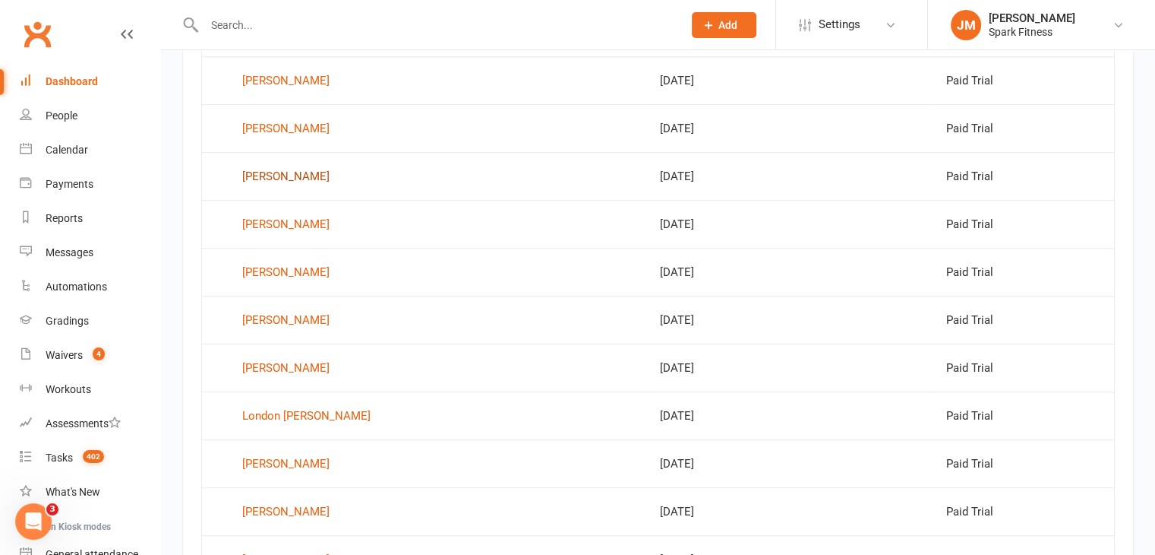
scroll to position [744, 0]
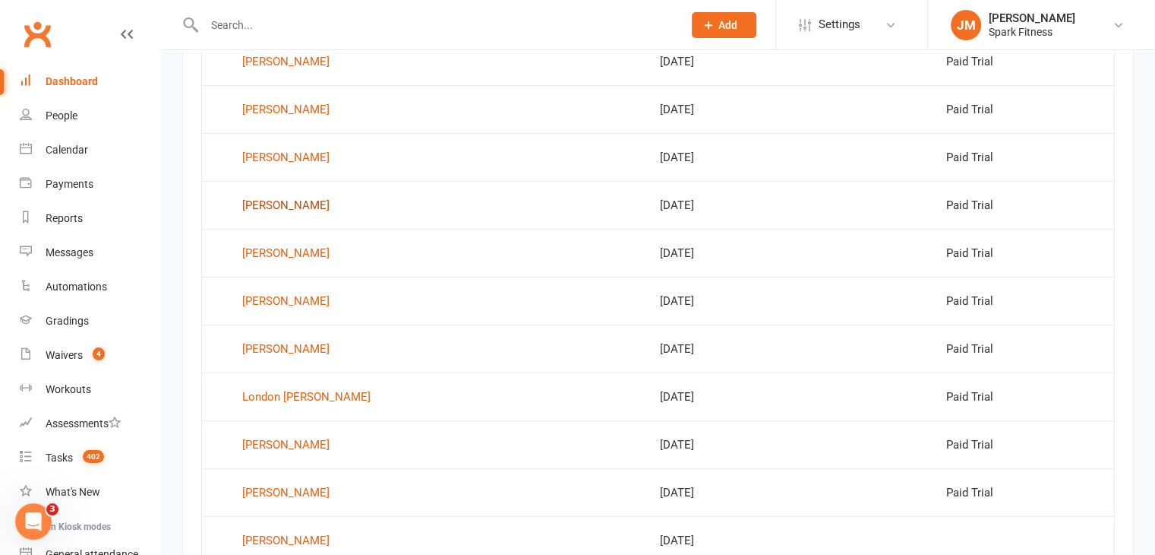
click at [264, 207] on div "[PERSON_NAME]" at bounding box center [285, 205] width 87 height 23
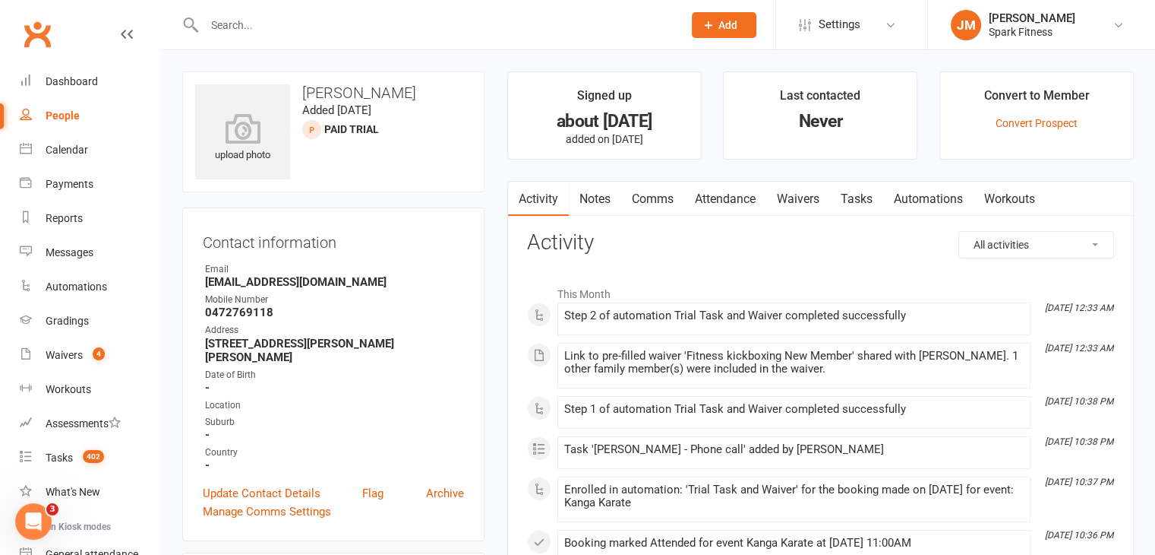
click at [741, 198] on link "Attendance" at bounding box center [725, 199] width 82 height 35
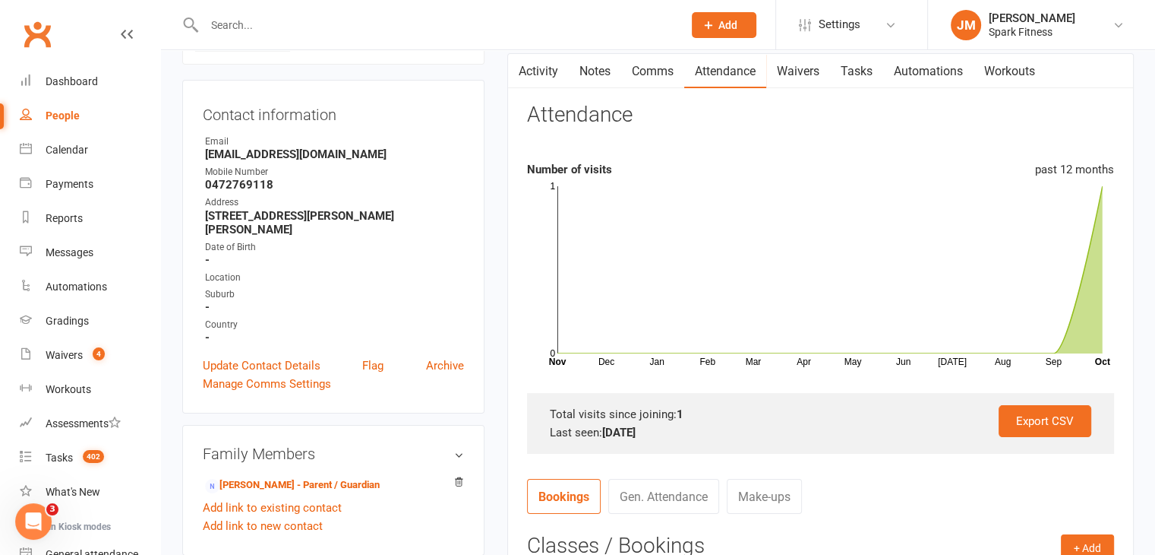
scroll to position [134, 0]
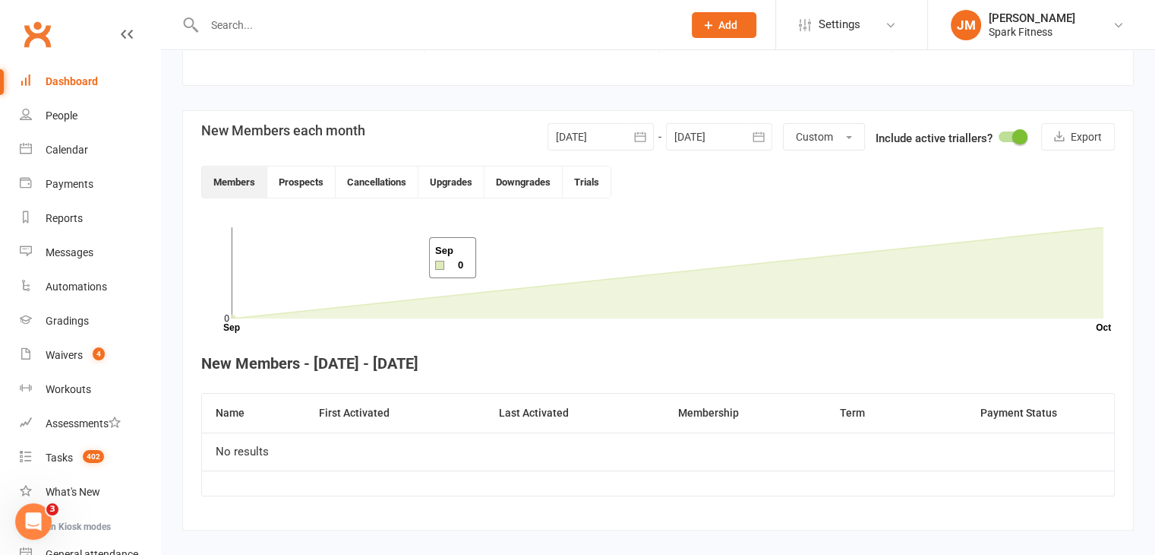
scroll to position [325, 0]
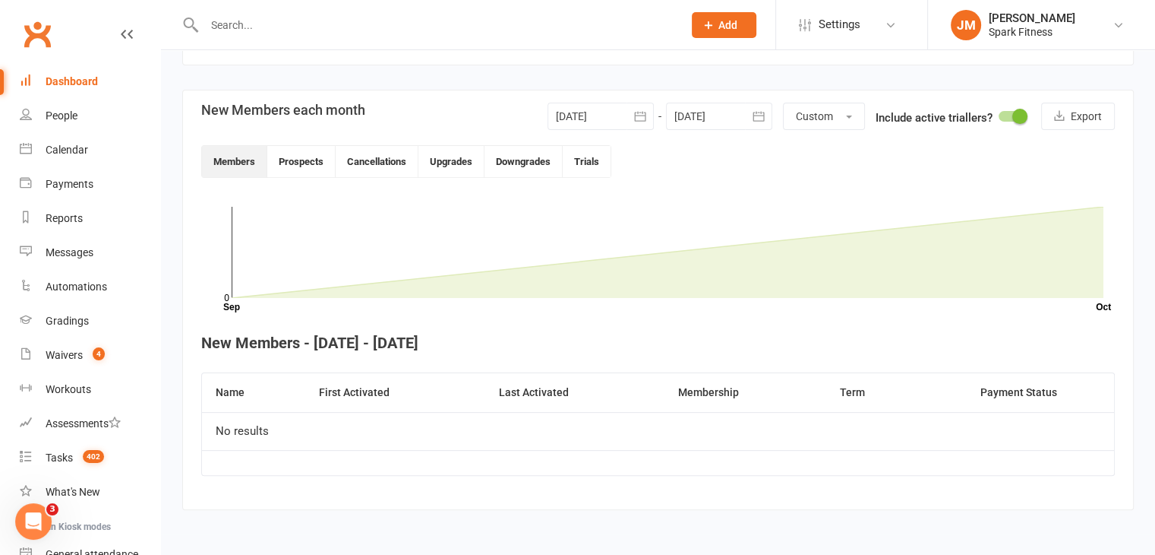
click at [588, 113] on div at bounding box center [601, 116] width 106 height 27
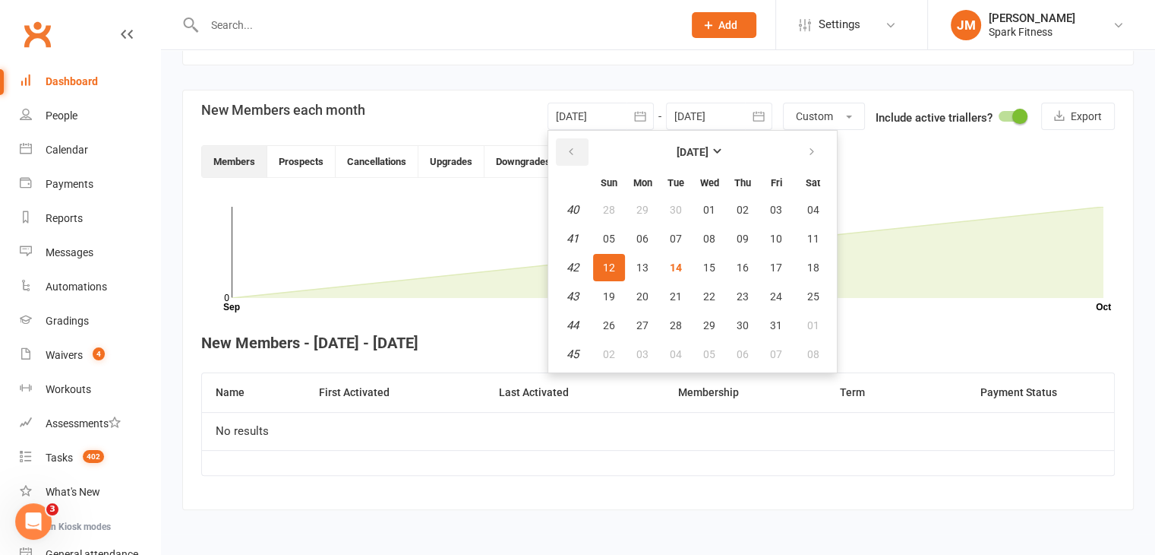
click at [573, 141] on button "button" at bounding box center [572, 151] width 33 height 27
click at [763, 202] on button "01" at bounding box center [776, 209] width 32 height 27
type input "[DATE]"
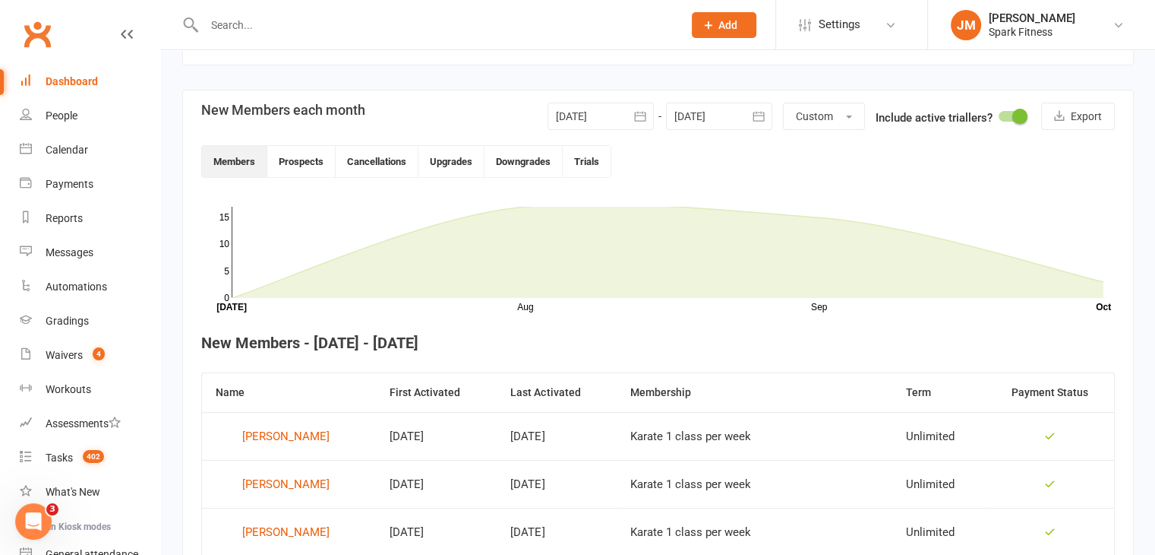
click at [709, 107] on div at bounding box center [719, 116] width 106 height 27
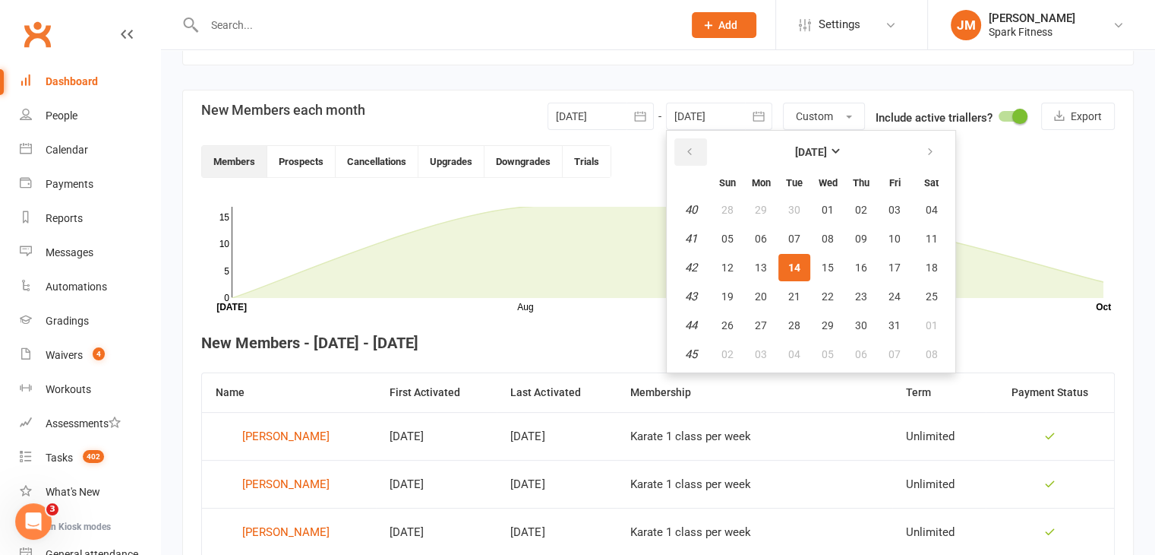
click at [685, 141] on button "button" at bounding box center [691, 151] width 33 height 27
click at [798, 319] on span "30" at bounding box center [795, 325] width 12 height 12
type input "[DATE]"
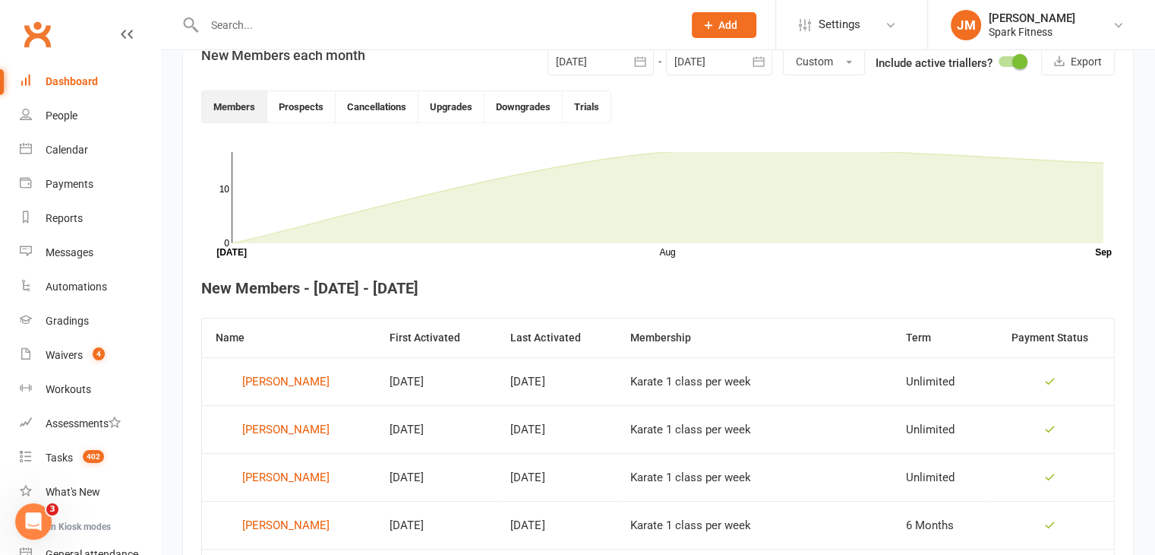
scroll to position [380, 0]
click at [308, 112] on button "Prospects" at bounding box center [301, 106] width 68 height 31
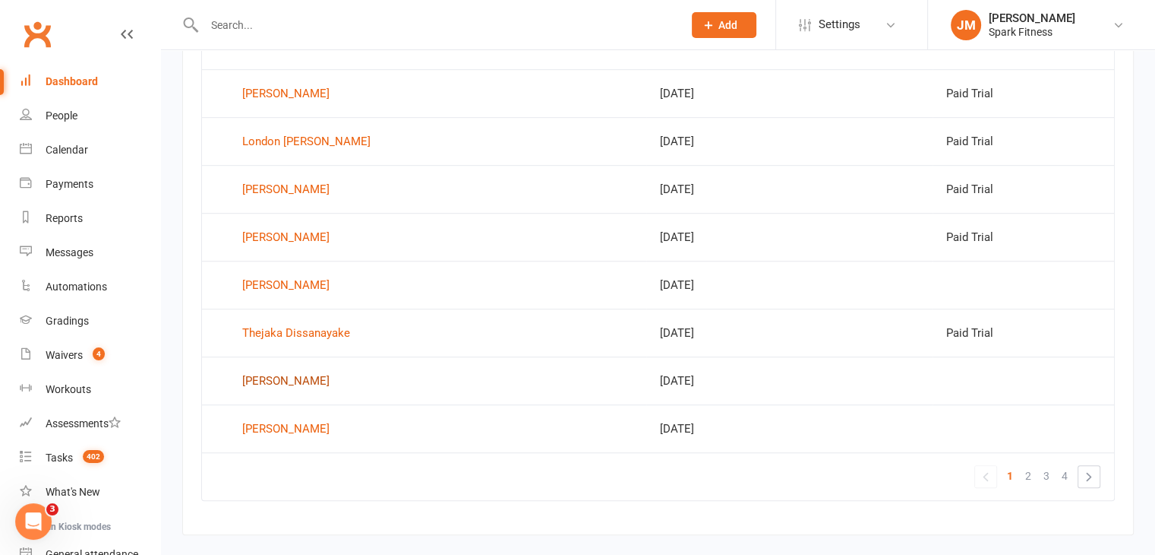
scroll to position [992, 0]
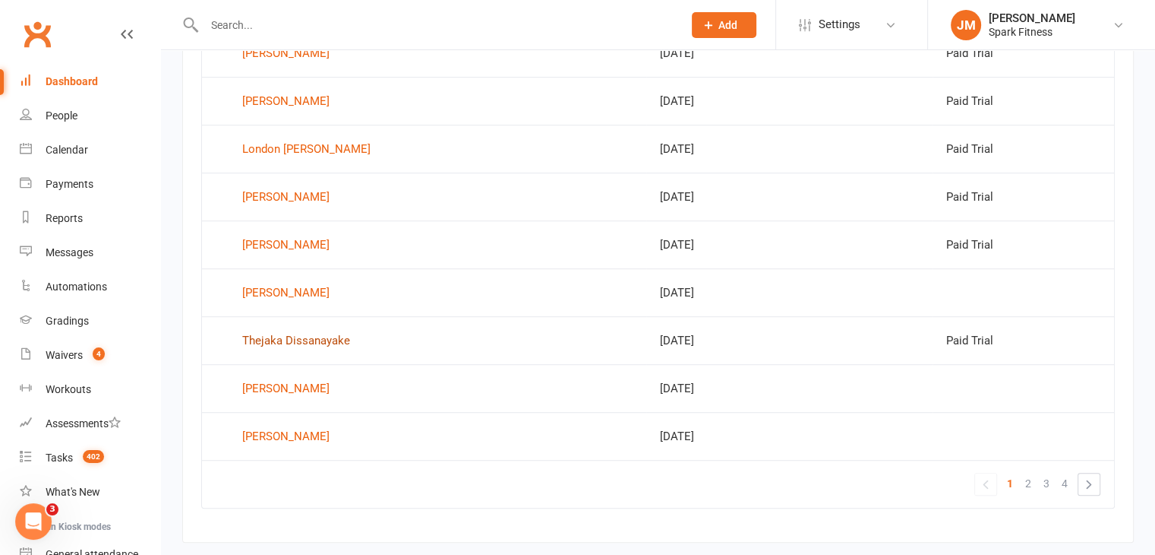
click at [297, 337] on div "Thejaka Dissanayake" at bounding box center [296, 340] width 108 height 23
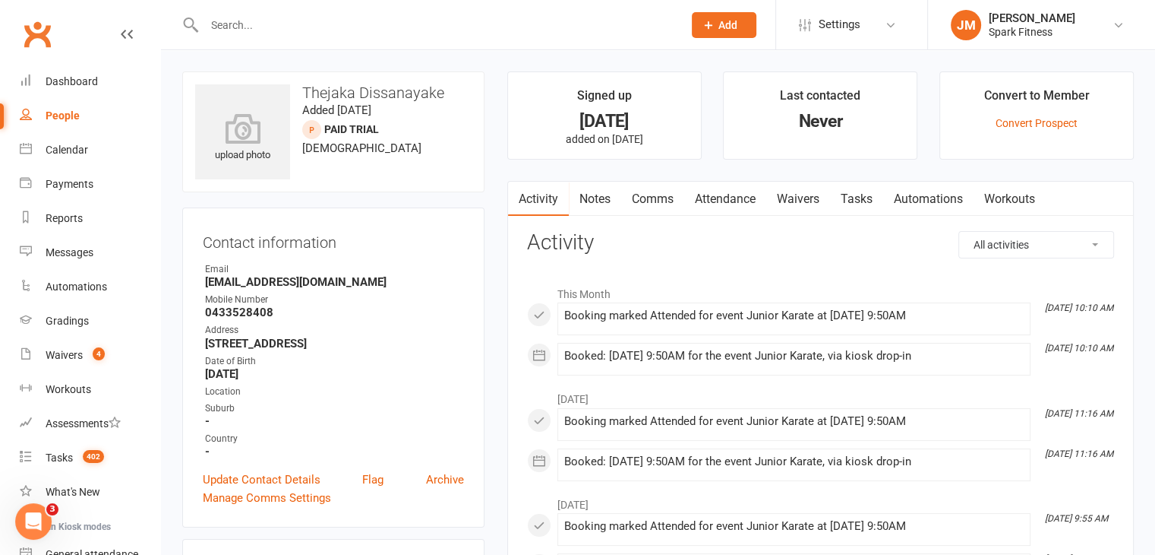
click at [729, 204] on link "Attendance" at bounding box center [725, 199] width 82 height 35
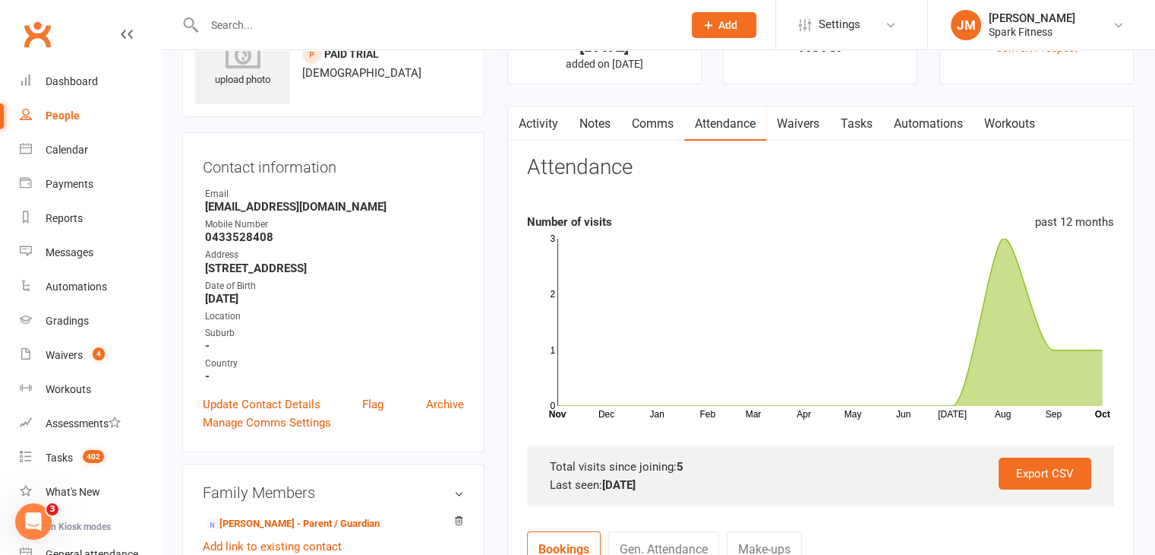
scroll to position [62, 0]
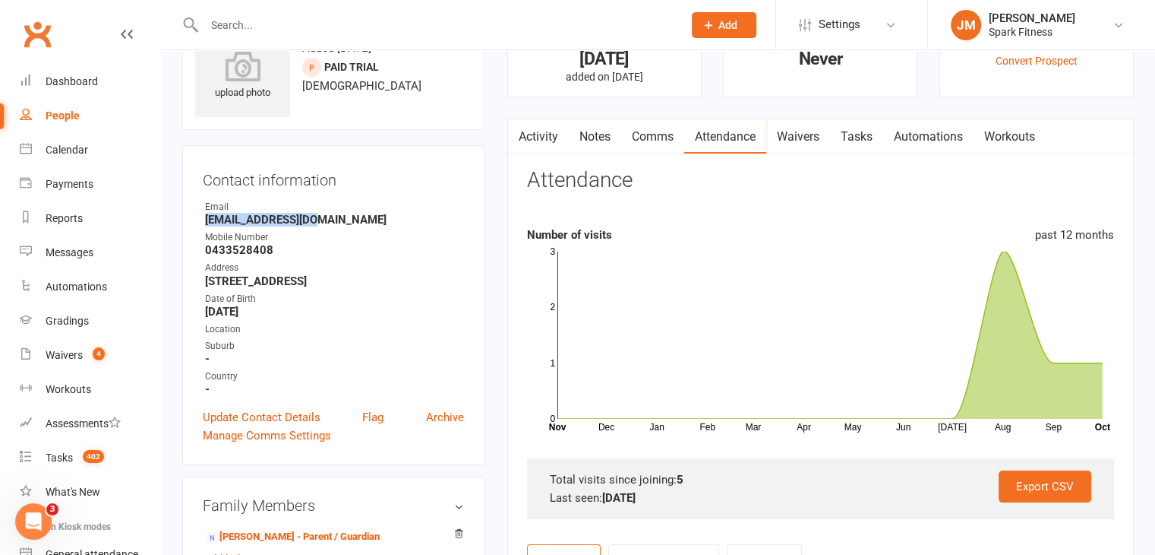
drag, startPoint x: 336, startPoint y: 223, endPoint x: 188, endPoint y: 220, distance: 147.4
click at [188, 220] on div "Contact information Owner Email [EMAIL_ADDRESS][DOMAIN_NAME] Mobile Number [PHO…" at bounding box center [333, 305] width 302 height 320
copy strong "[EMAIL_ADDRESS][DOMAIN_NAME]"
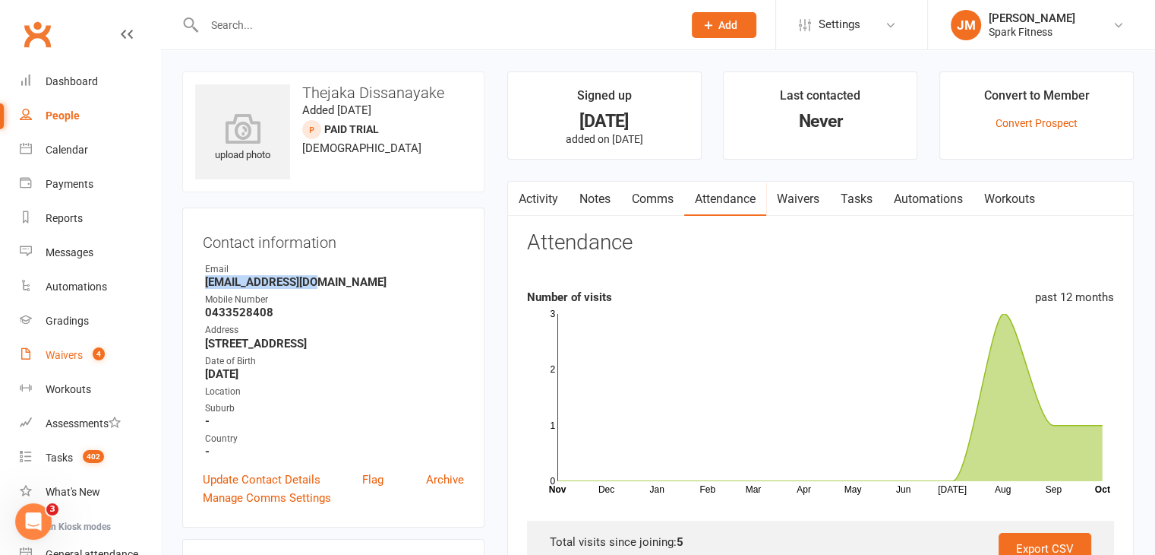
click at [63, 350] on div "Waivers" at bounding box center [64, 355] width 37 height 12
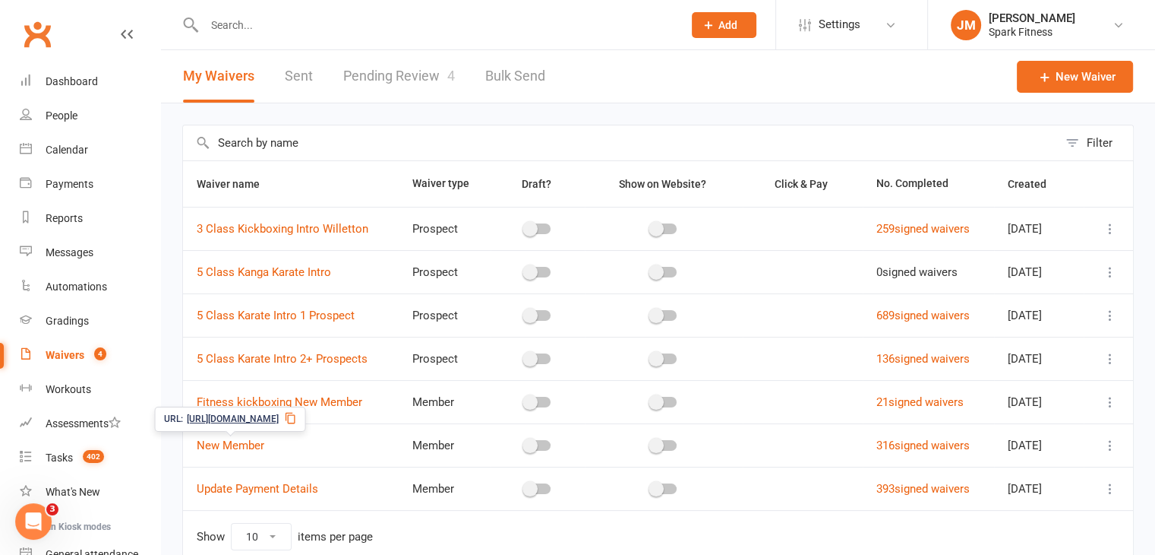
click at [248, 420] on span "[URL][DOMAIN_NAME]" at bounding box center [233, 419] width 92 height 14
